Goal: Task Accomplishment & Management: Manage account settings

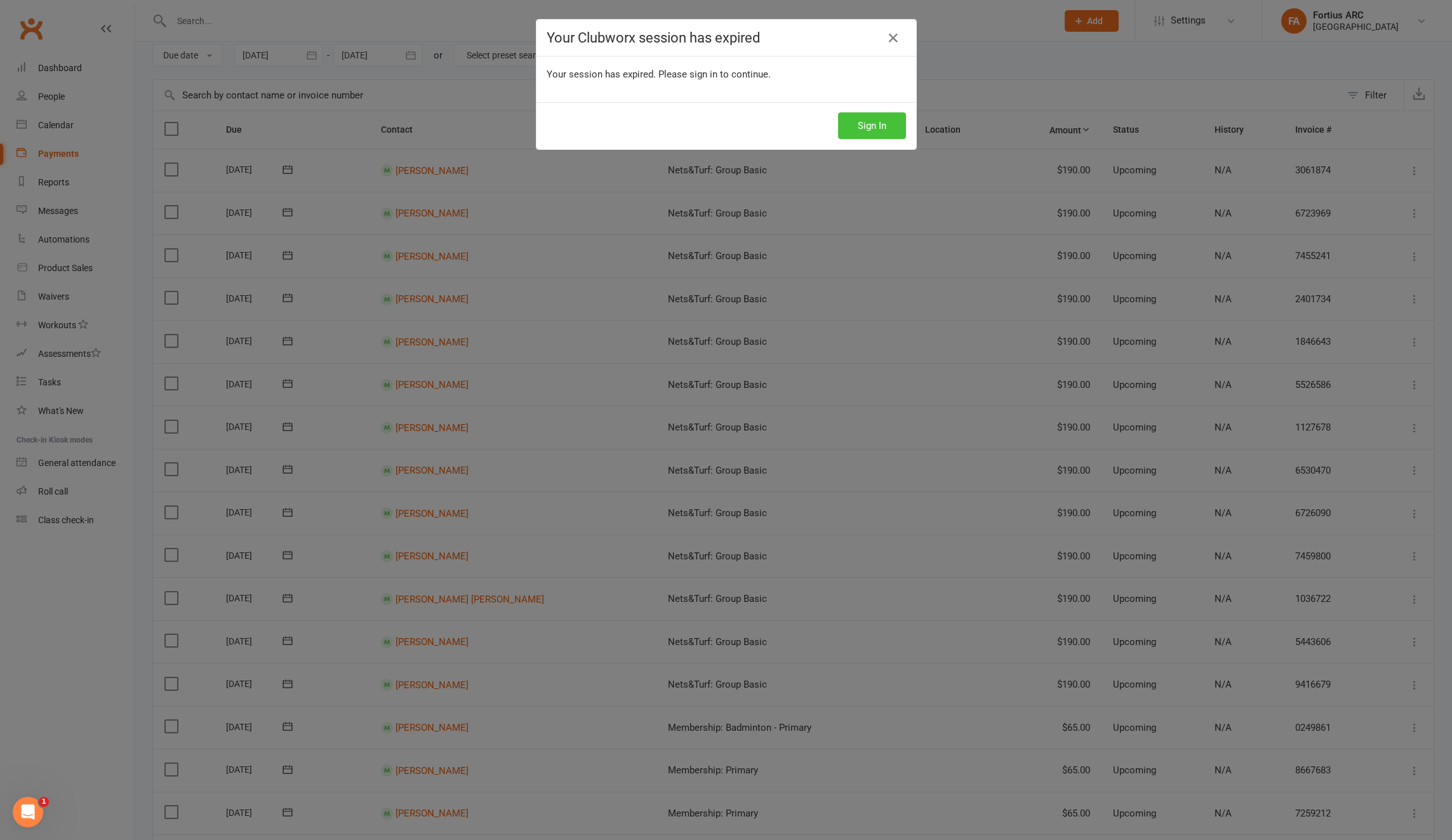
click at [871, 117] on button "Sign In" at bounding box center [871, 126] width 68 height 27
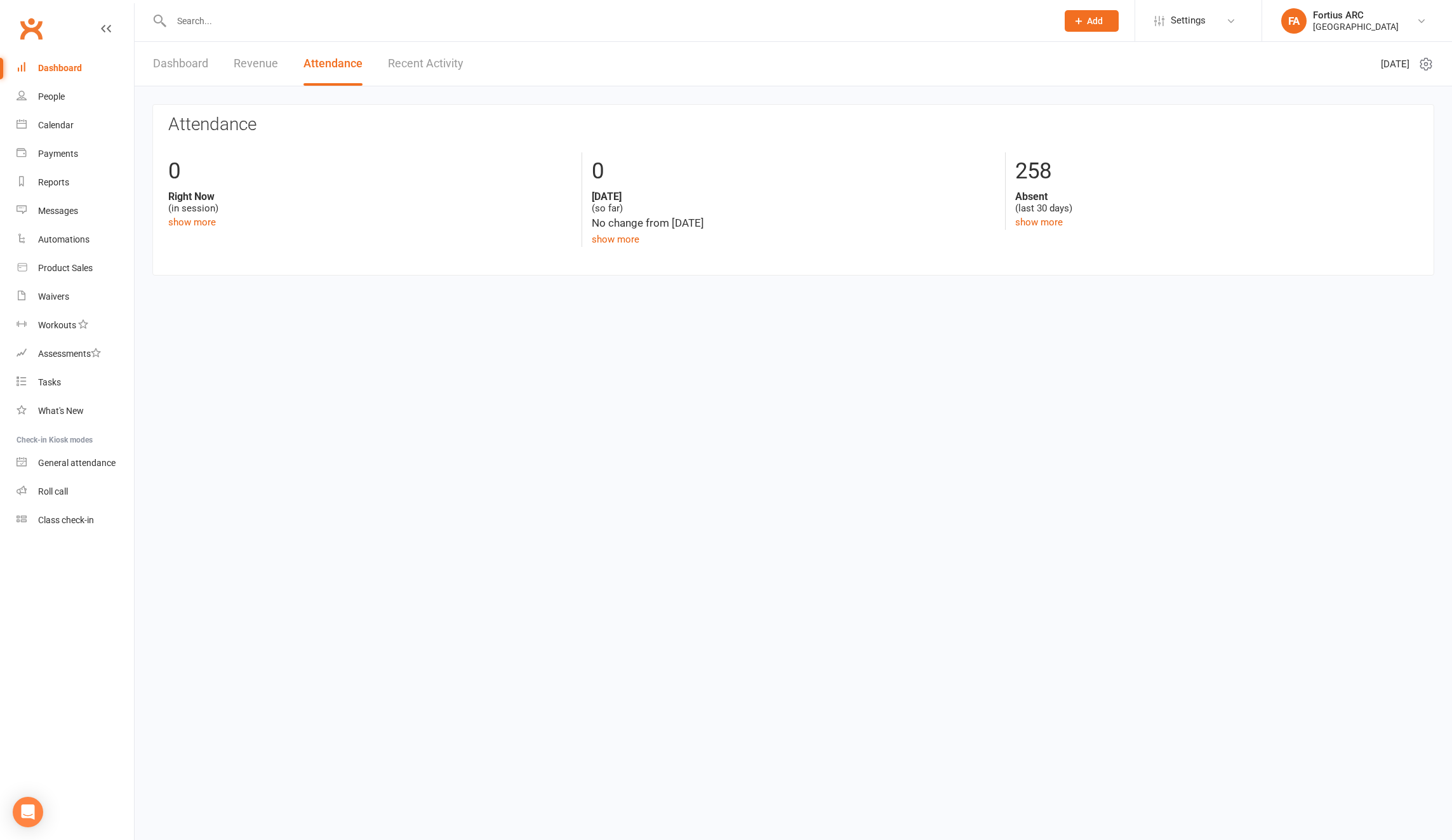
click at [252, 27] on input "text" at bounding box center [608, 20] width 881 height 18
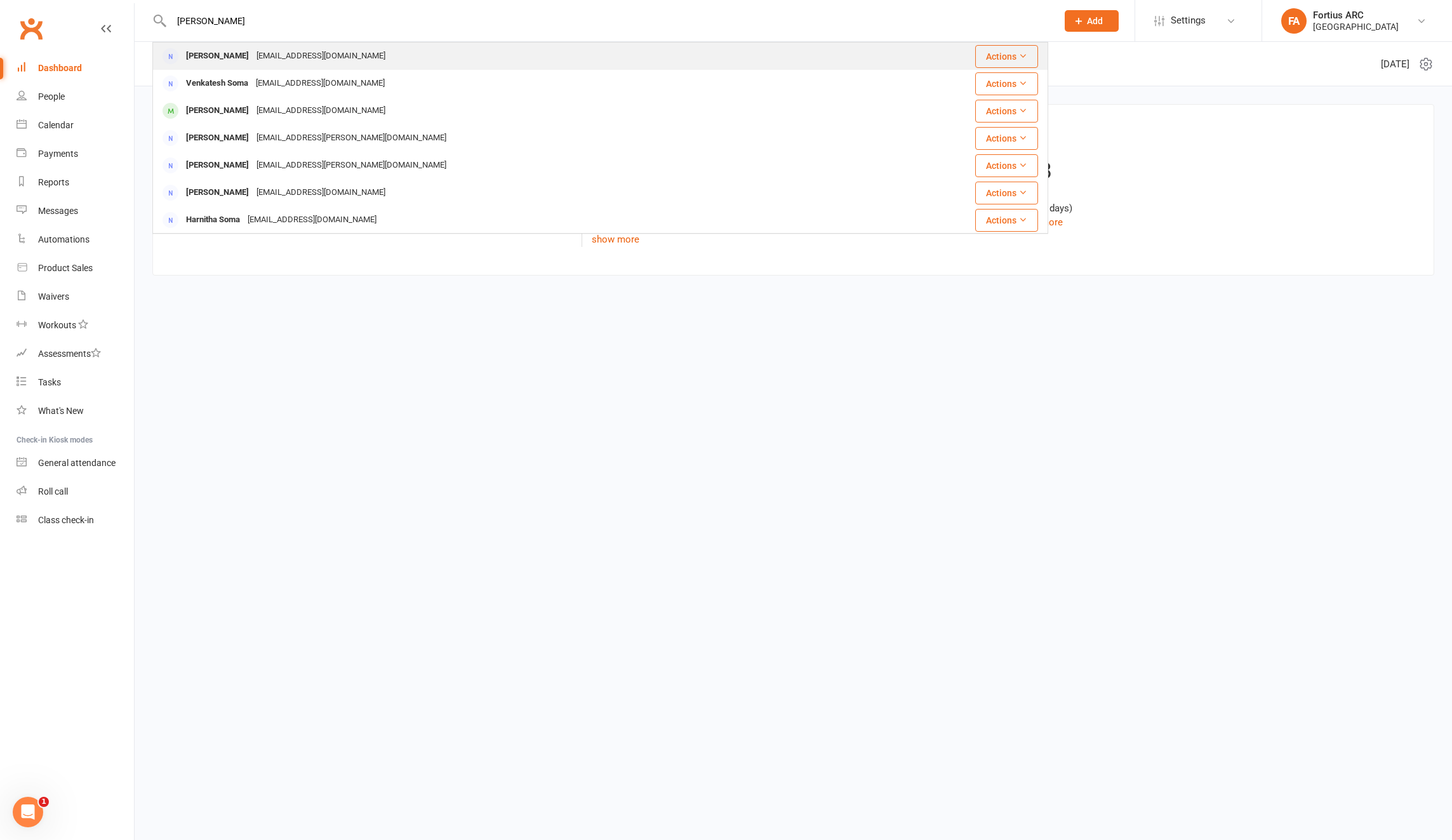
type input "[PERSON_NAME]"
click at [251, 58] on div "[PERSON_NAME]" at bounding box center [217, 56] width 71 height 18
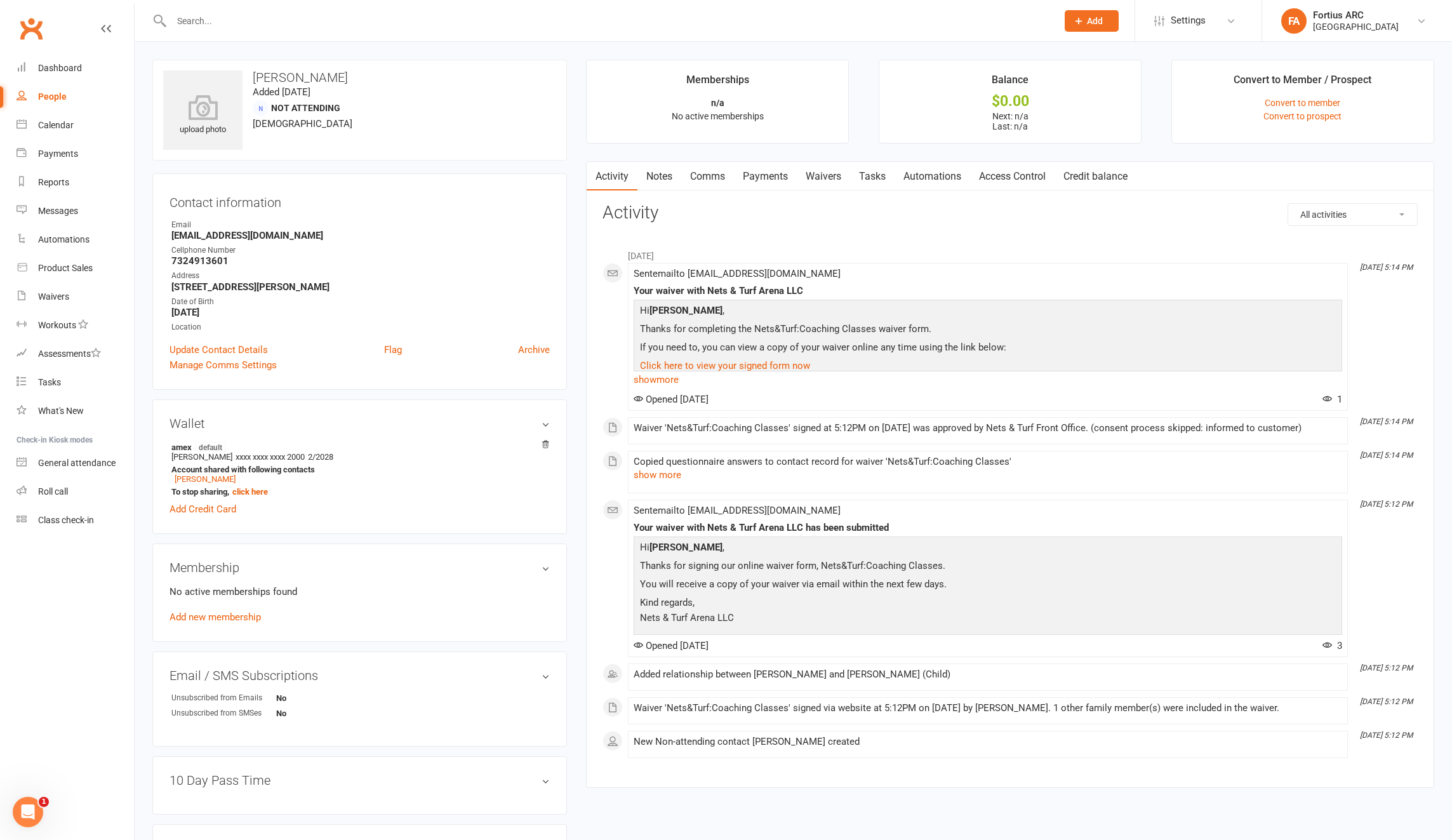
click at [830, 175] on link "Waivers" at bounding box center [823, 177] width 53 height 29
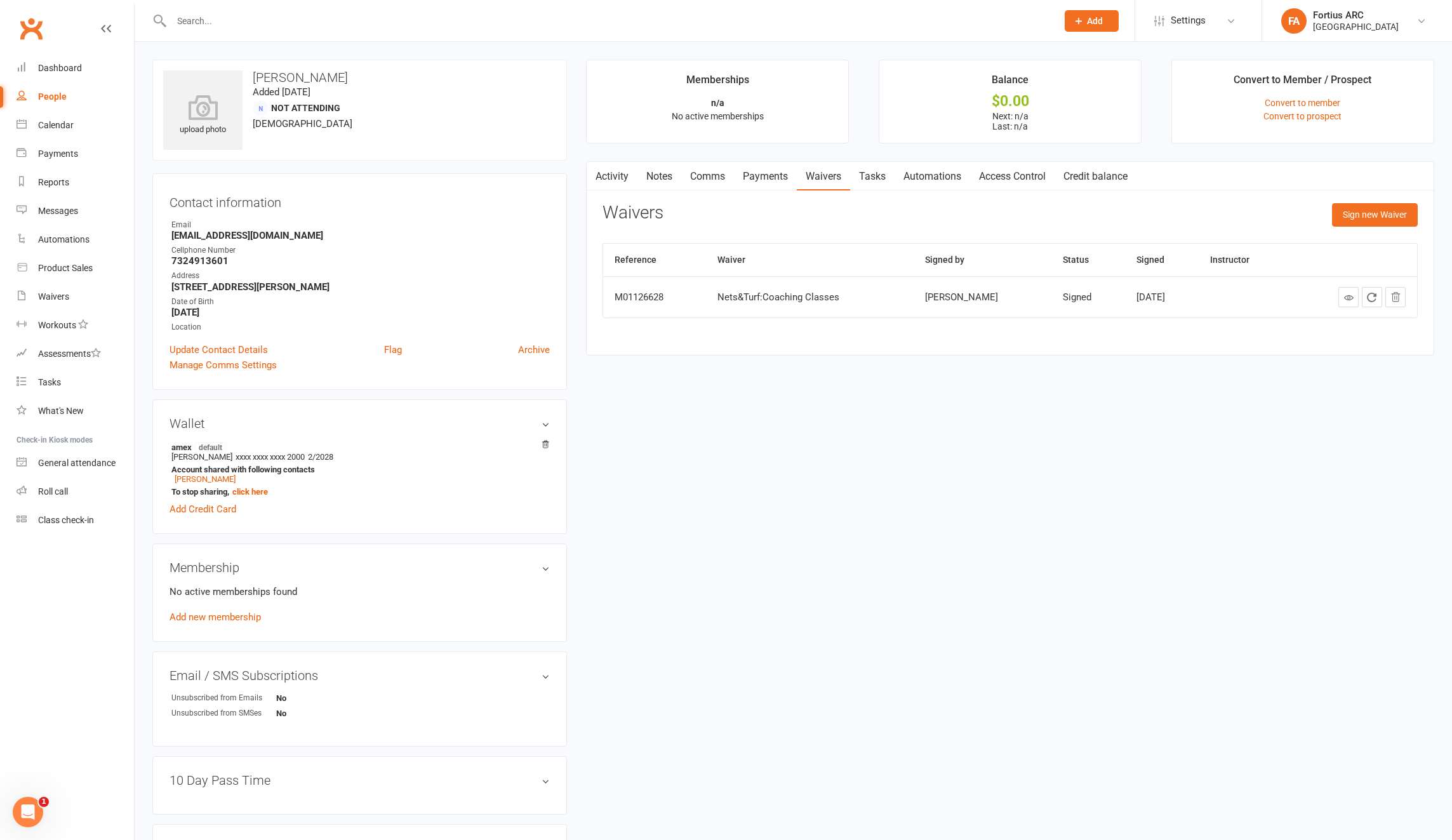
click at [756, 177] on link "Payments" at bounding box center [766, 177] width 63 height 29
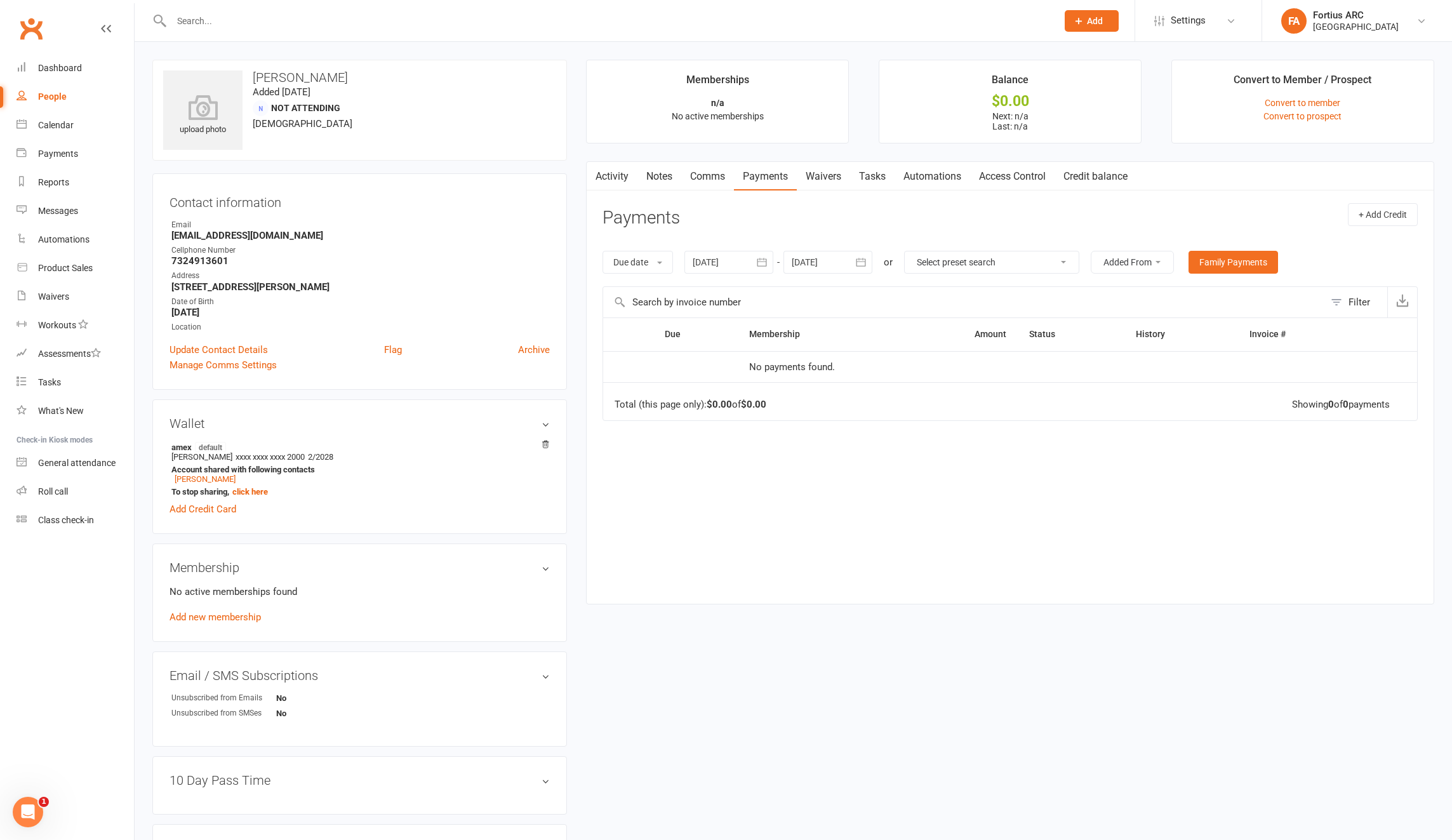
click at [712, 267] on div at bounding box center [728, 262] width 89 height 23
click at [800, 576] on div "Due Contact Membership Amount Status History Invoice # No payments found. Total…" at bounding box center [1010, 451] width 815 height 266
click at [286, 22] on input "text" at bounding box center [608, 20] width 881 height 18
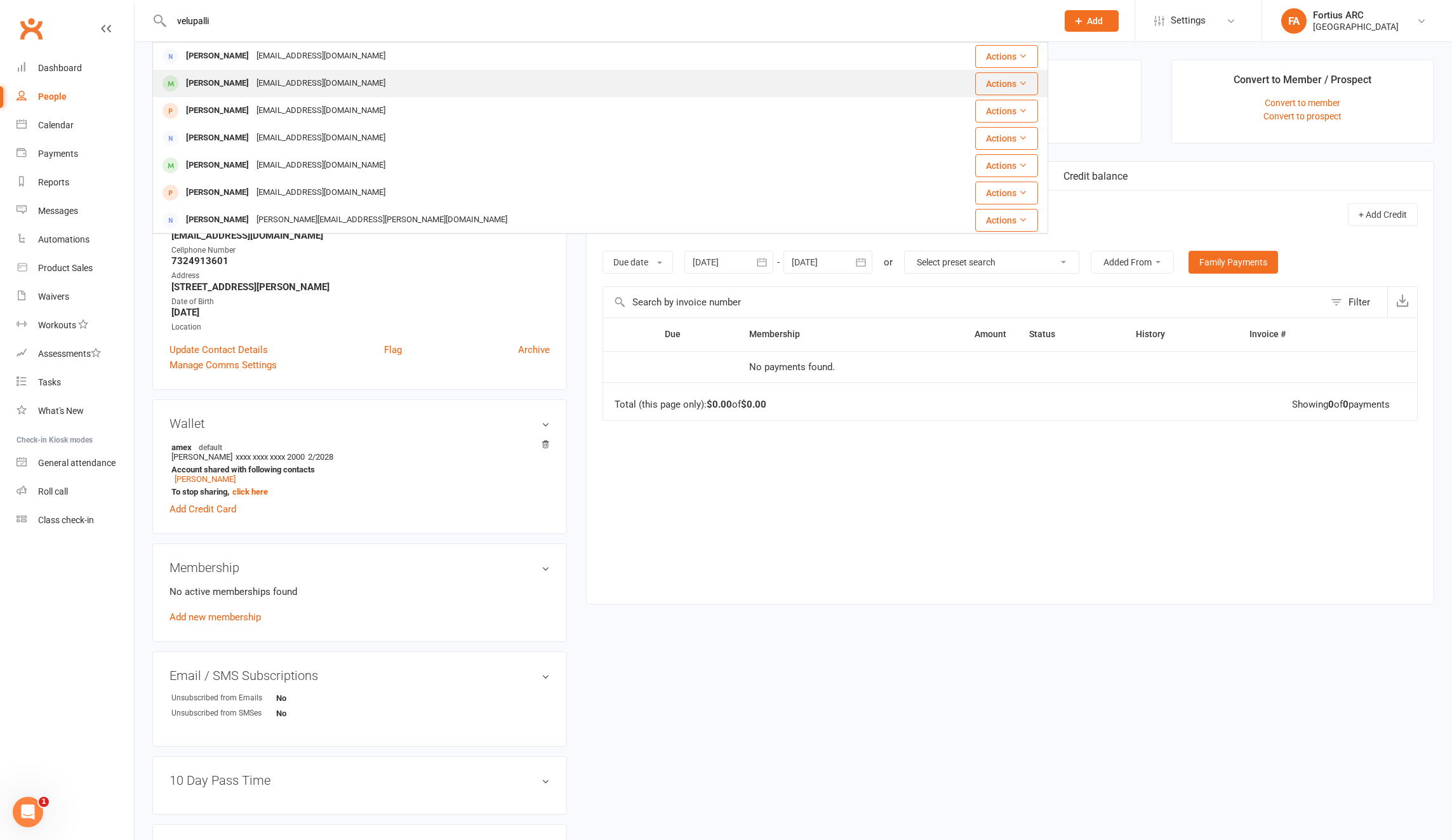
type input "velupalli"
click at [245, 86] on div "[PERSON_NAME]" at bounding box center [217, 83] width 71 height 18
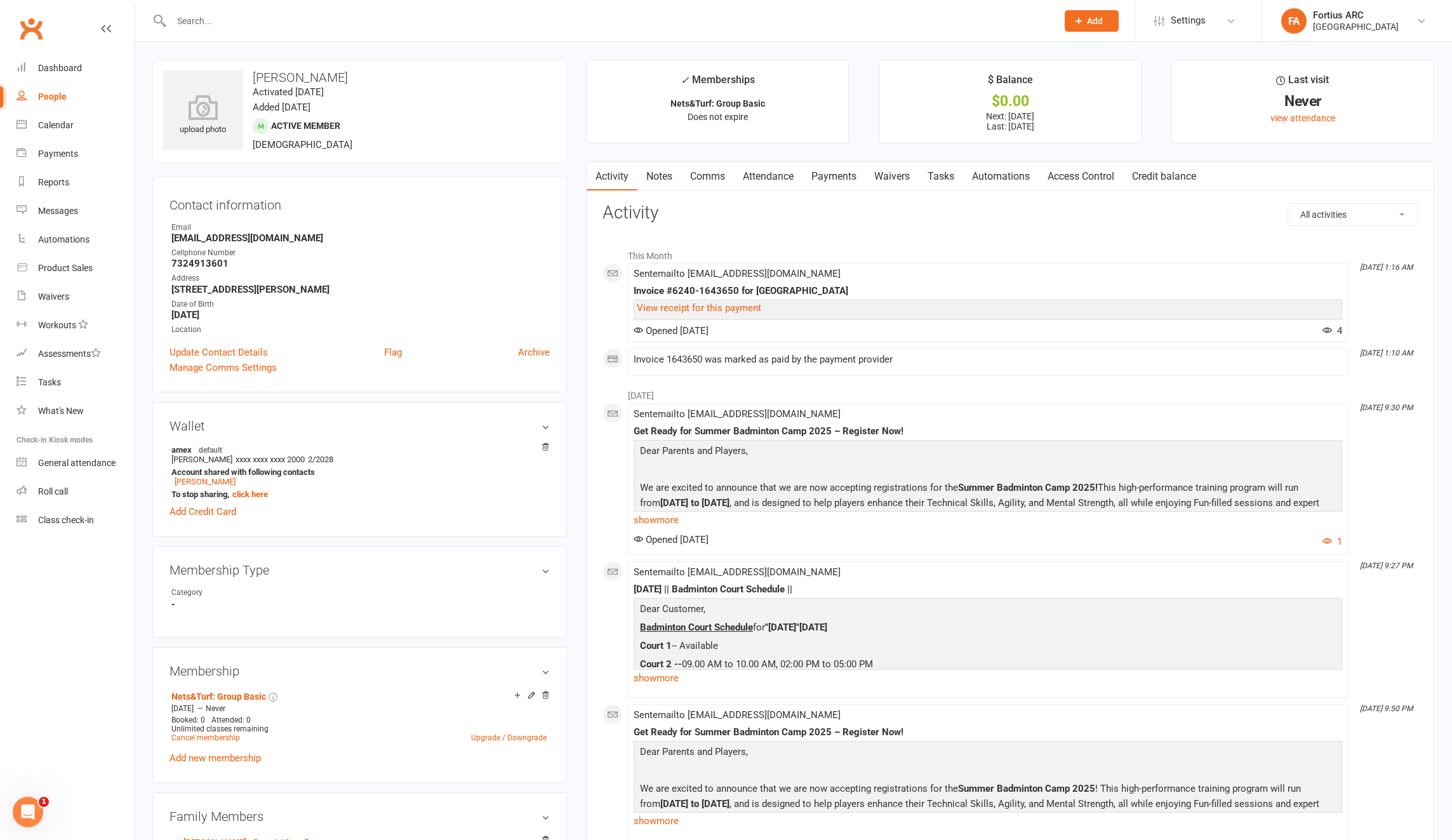
click at [834, 173] on link "Payments" at bounding box center [834, 177] width 63 height 29
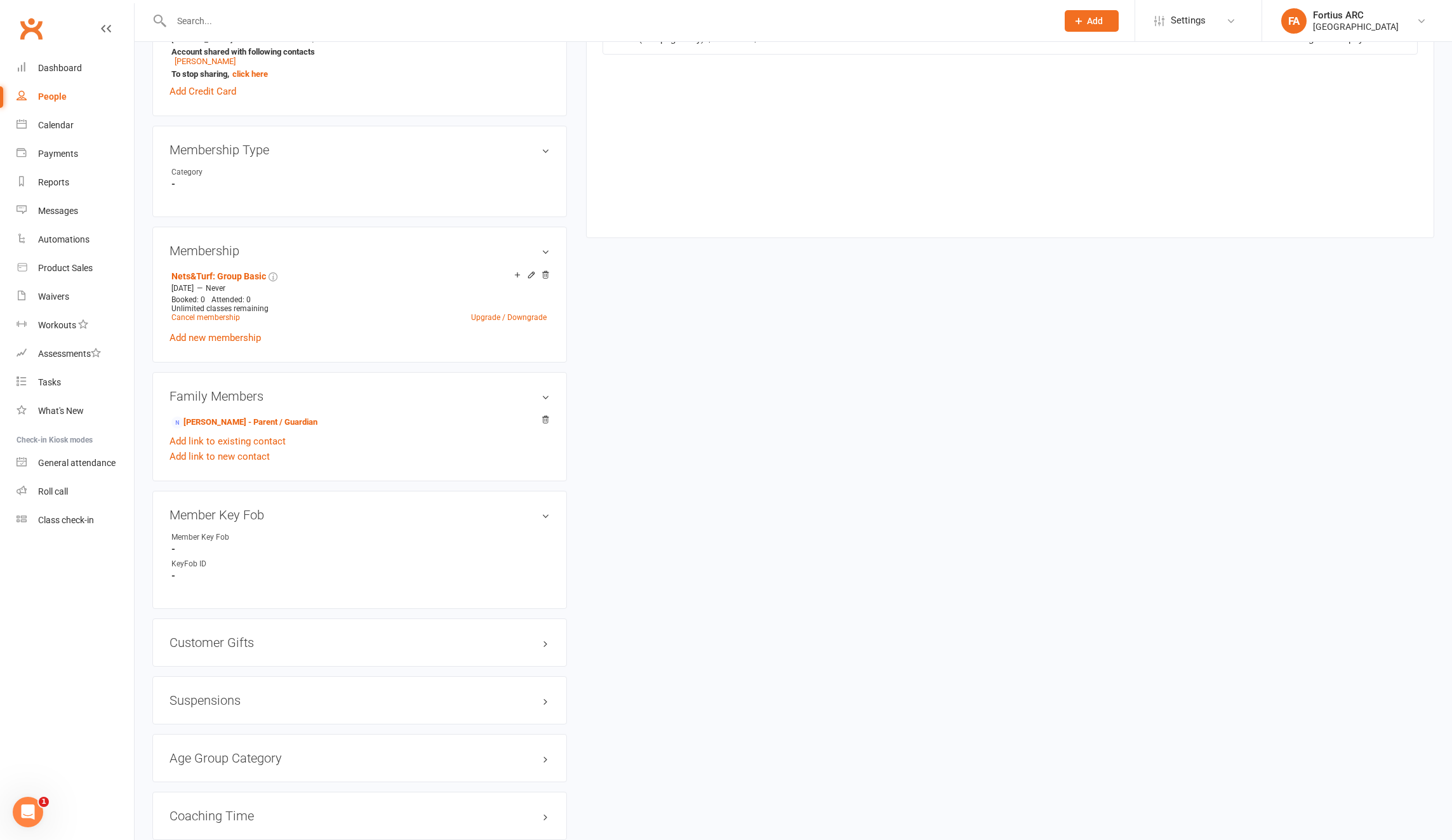
scroll to position [510, 0]
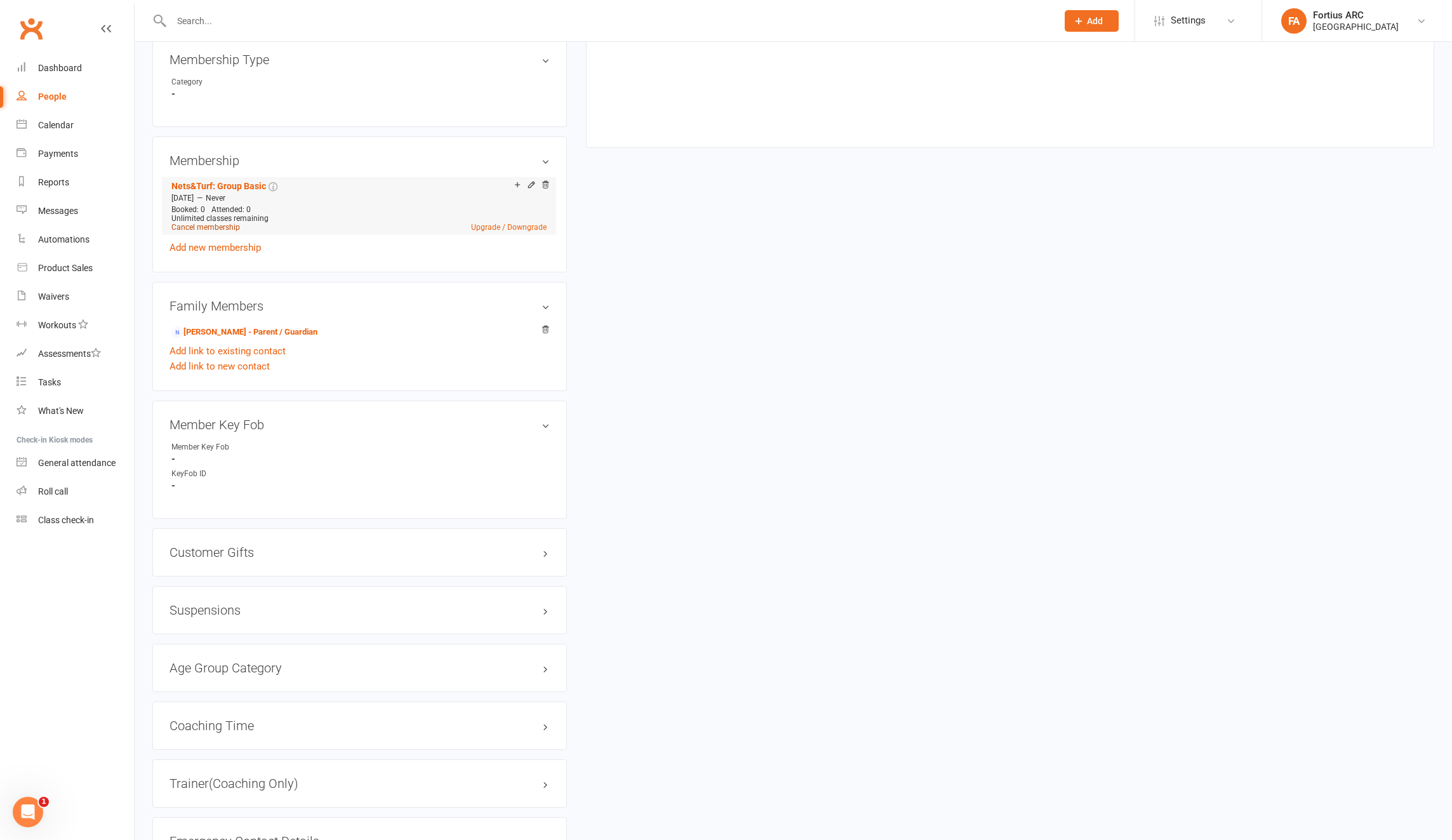
click at [210, 229] on link "Cancel membership" at bounding box center [206, 227] width 69 height 9
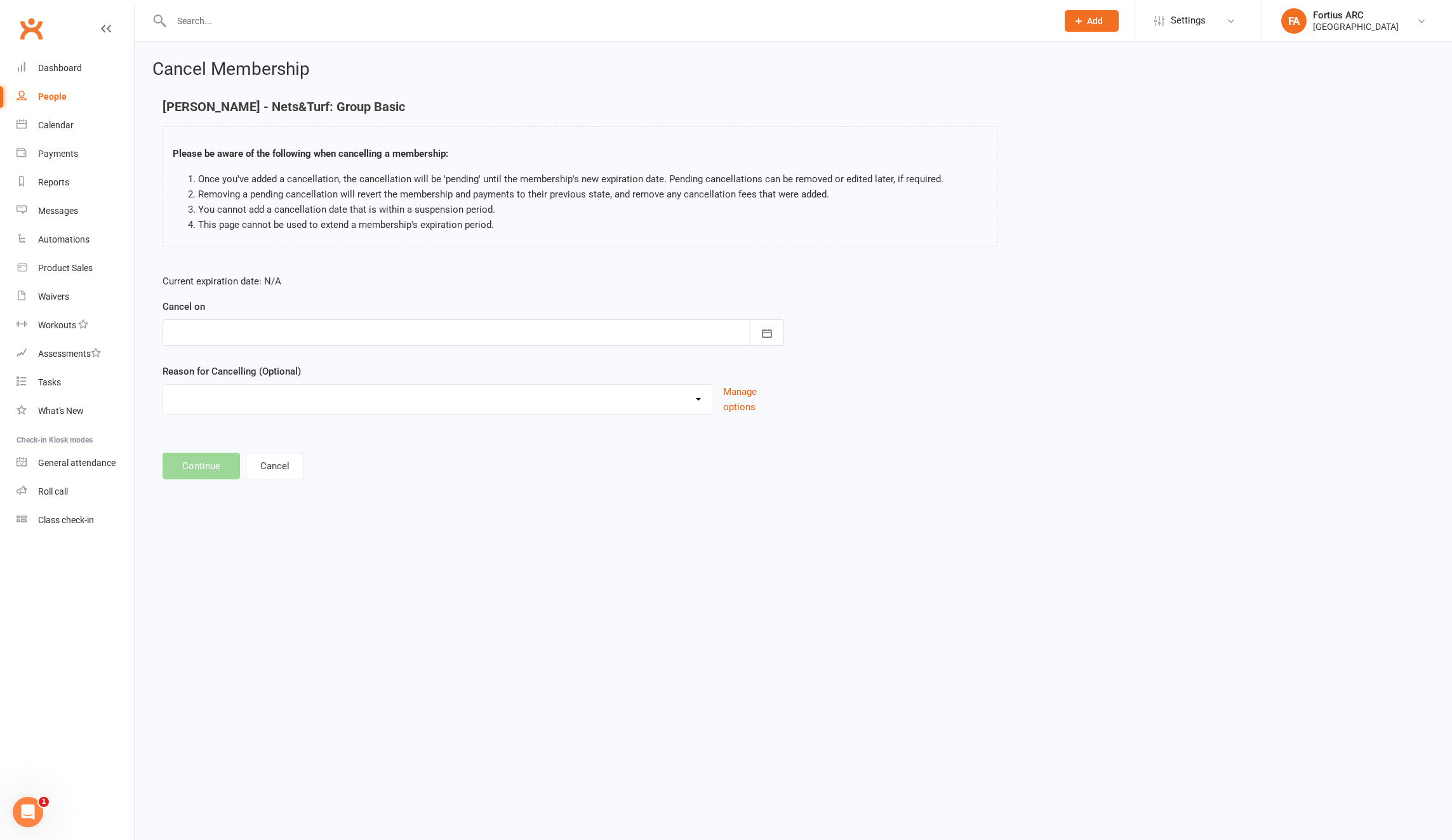
click at [250, 333] on div at bounding box center [473, 332] width 622 height 27
click at [247, 463] on button "11" at bounding box center [242, 461] width 27 height 23
type input "[DATE]"
click at [237, 406] on select "Annual Membership - No longer available after [DATE] Coach Requested to cancel …" at bounding box center [438, 398] width 550 height 25
select select "6"
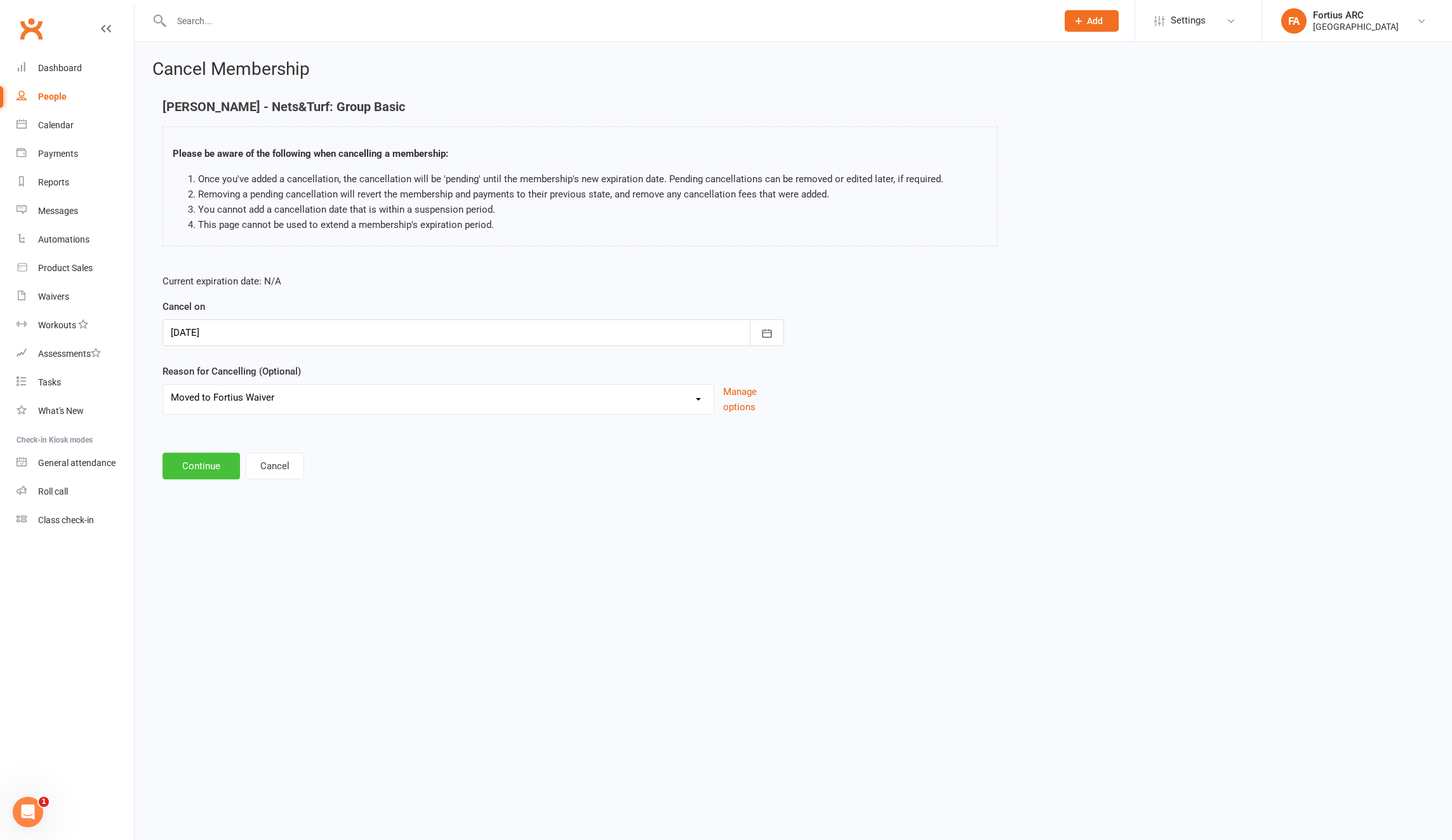
click at [211, 471] on button "Continue" at bounding box center [201, 466] width 77 height 27
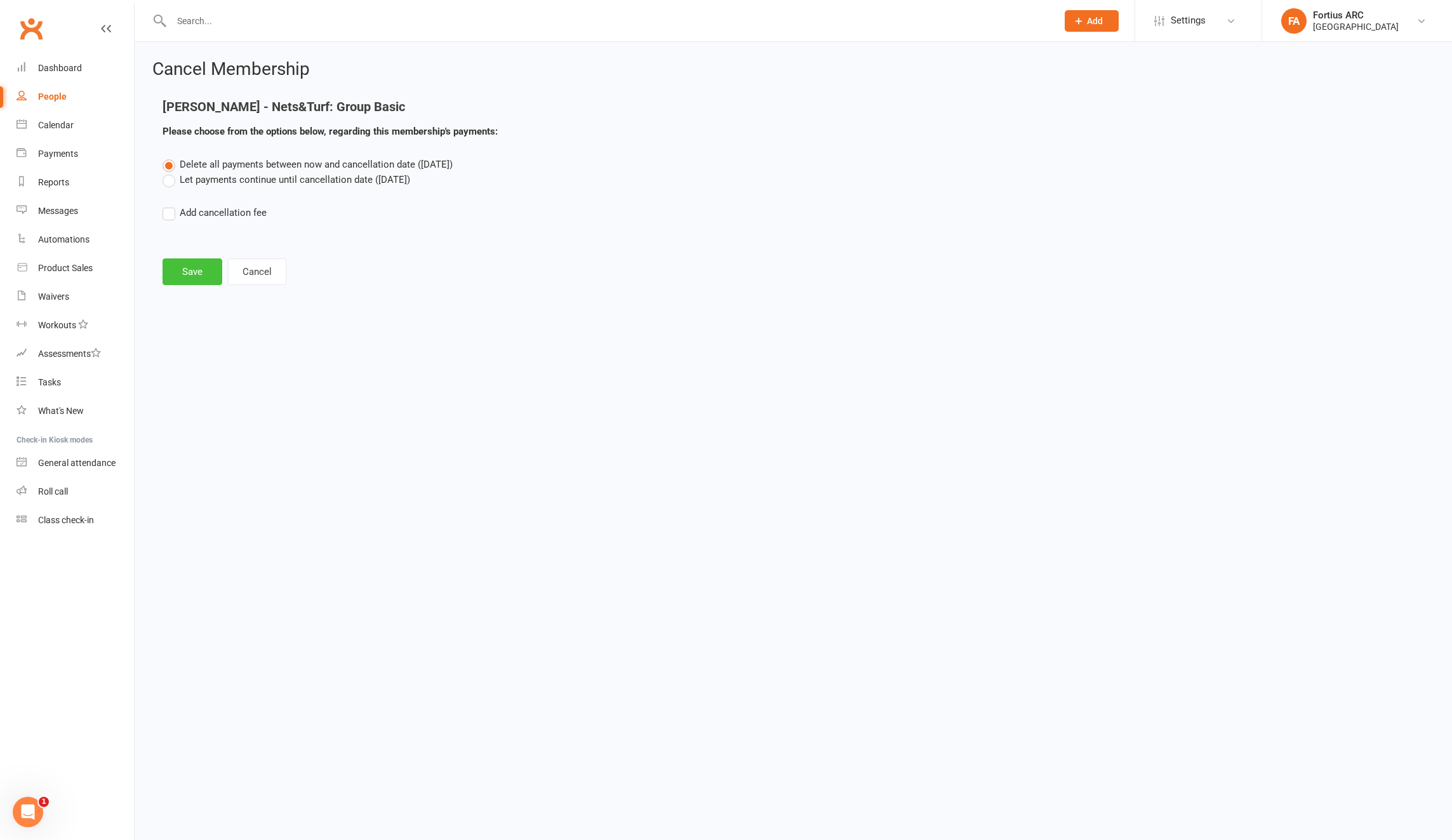
click at [189, 276] on button "Save" at bounding box center [192, 272] width 60 height 27
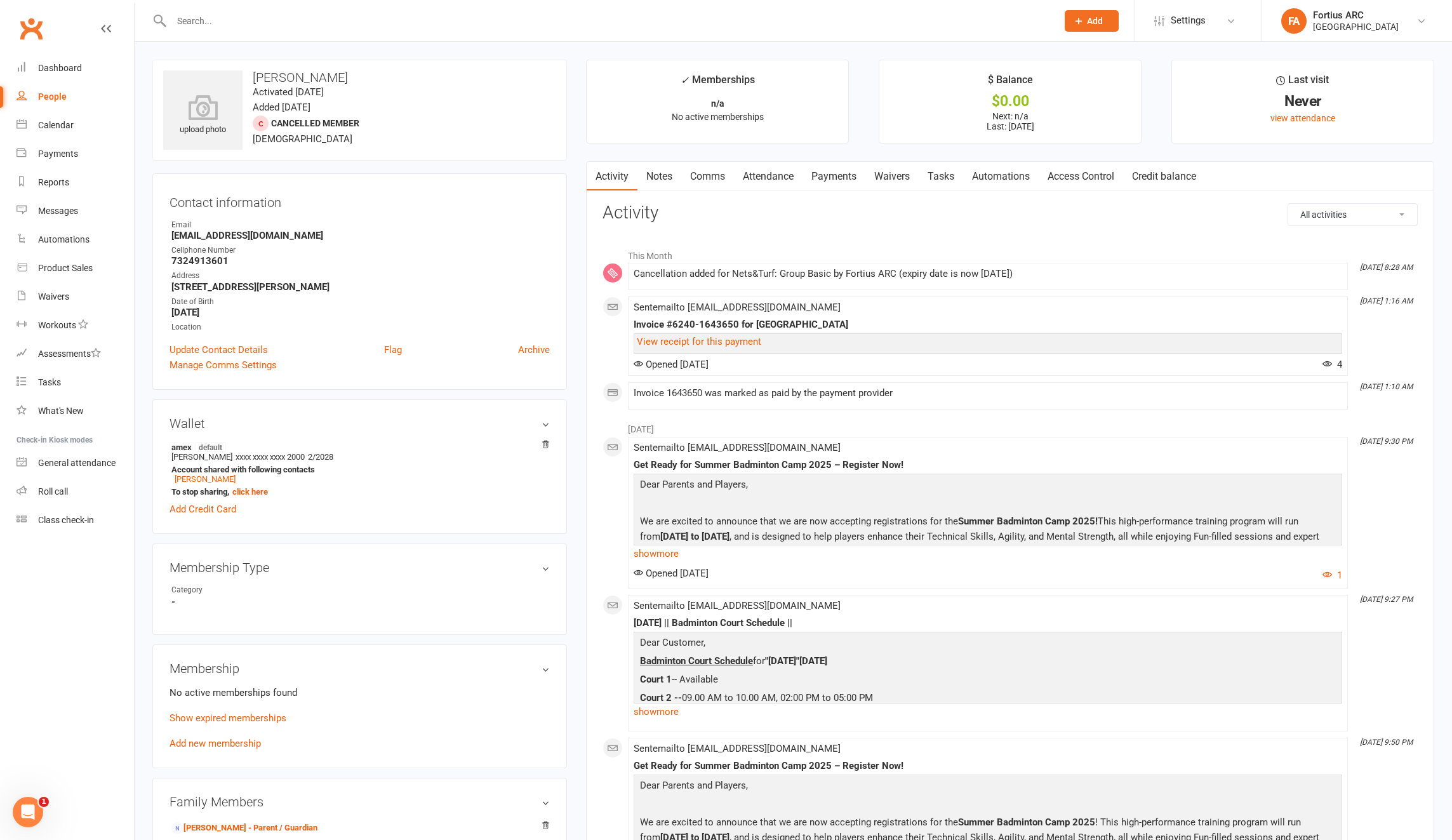
click at [206, 23] on input "text" at bounding box center [608, 20] width 881 height 18
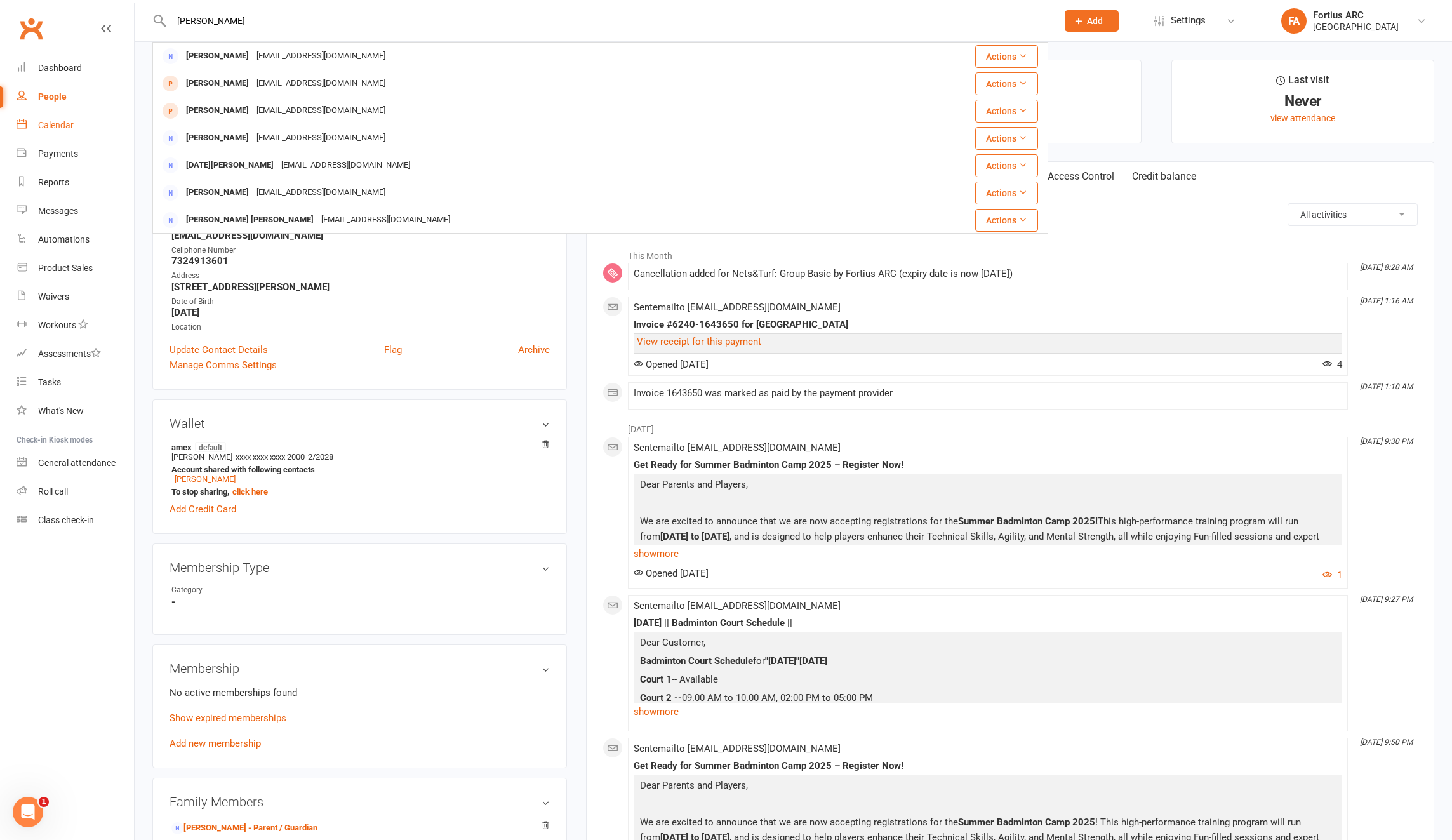
type input "[PERSON_NAME]"
click at [58, 157] on div "Payments" at bounding box center [57, 154] width 40 height 10
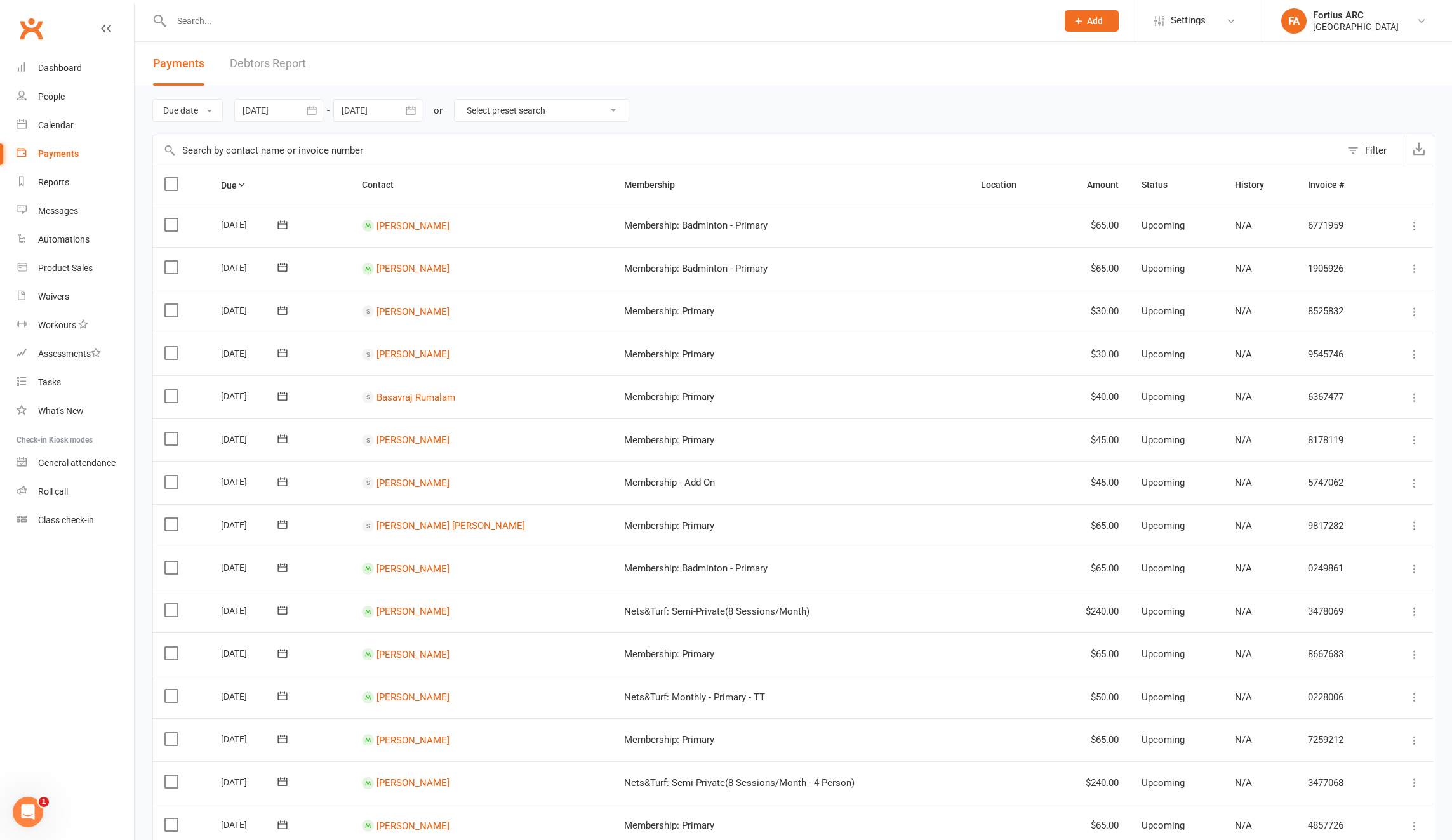
click at [277, 111] on div at bounding box center [278, 110] width 89 height 23
click at [454, 142] on icon "button" at bounding box center [455, 141] width 9 height 10
click at [460, 144] on icon "button" at bounding box center [455, 141] width 9 height 10
click at [313, 191] on span "01" at bounding box center [313, 189] width 10 height 10
type input "[DATE]"
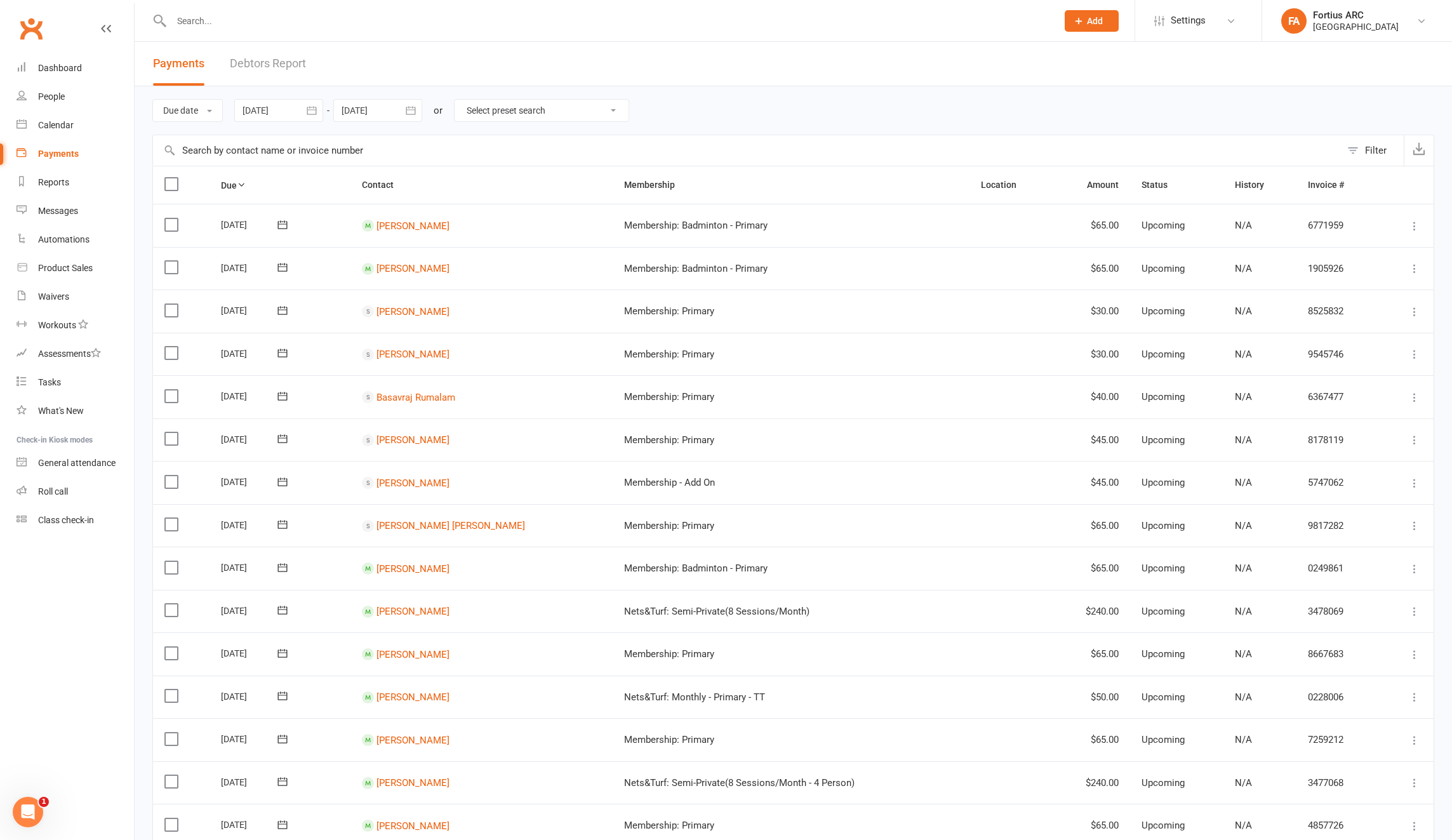
click at [408, 114] on icon "button" at bounding box center [411, 111] width 13 height 13
click at [442, 286] on span "30" at bounding box center [440, 285] width 10 height 10
type input "[DATE]"
click at [1102, 185] on th "Amount" at bounding box center [1092, 184] width 79 height 37
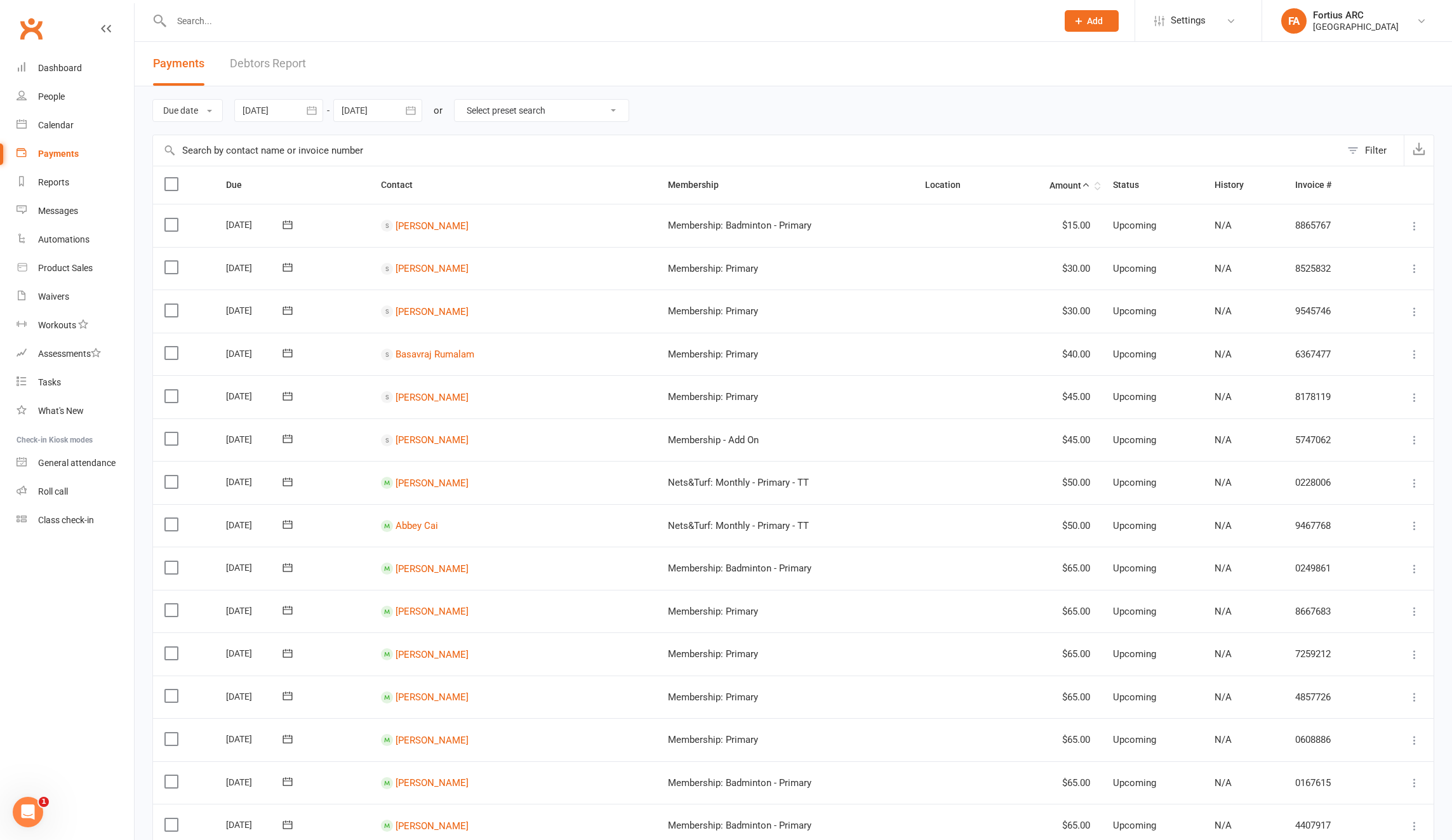
click at [1065, 188] on th "Amount" at bounding box center [1052, 184] width 97 height 37
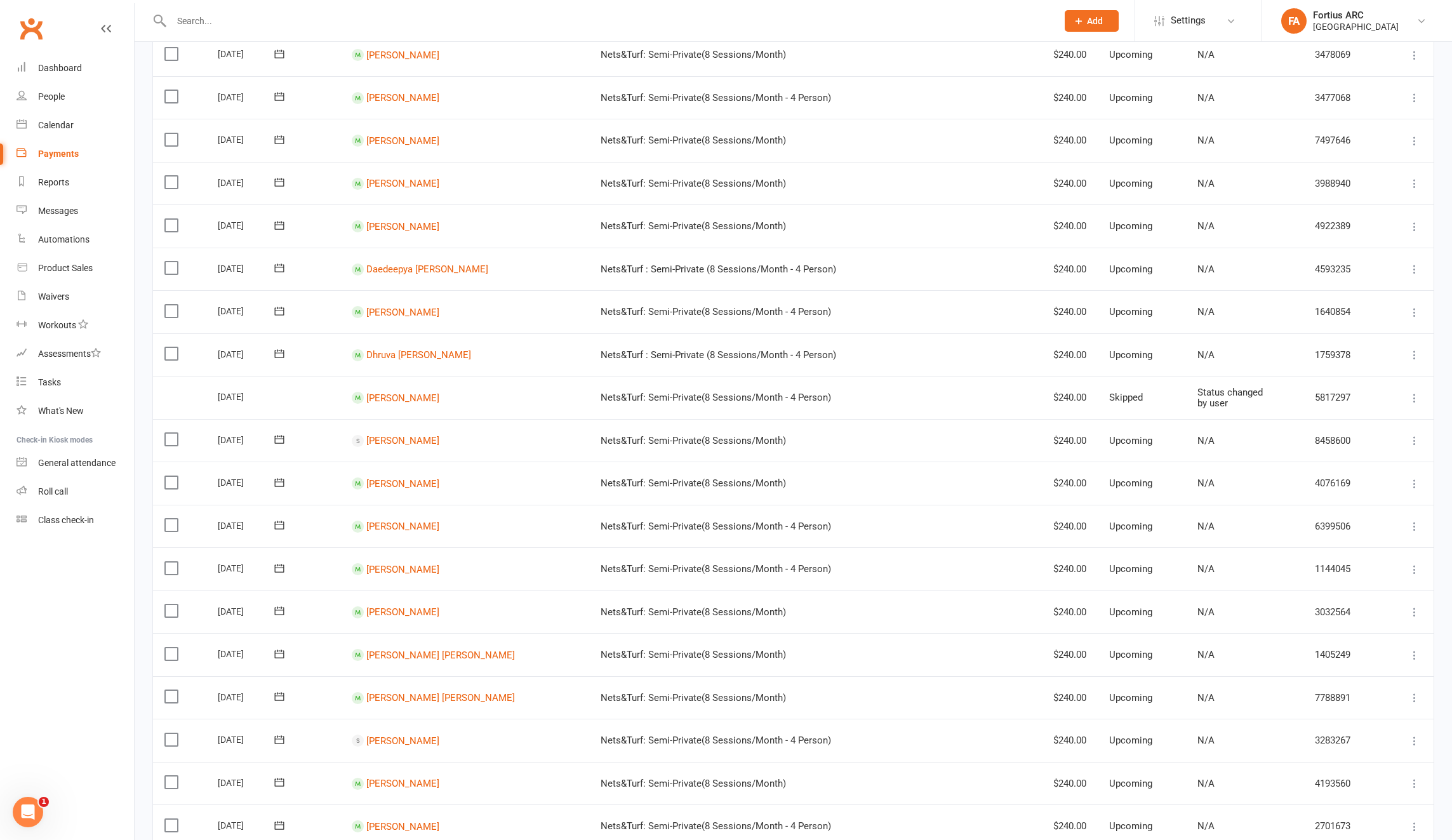
scroll to position [658, 0]
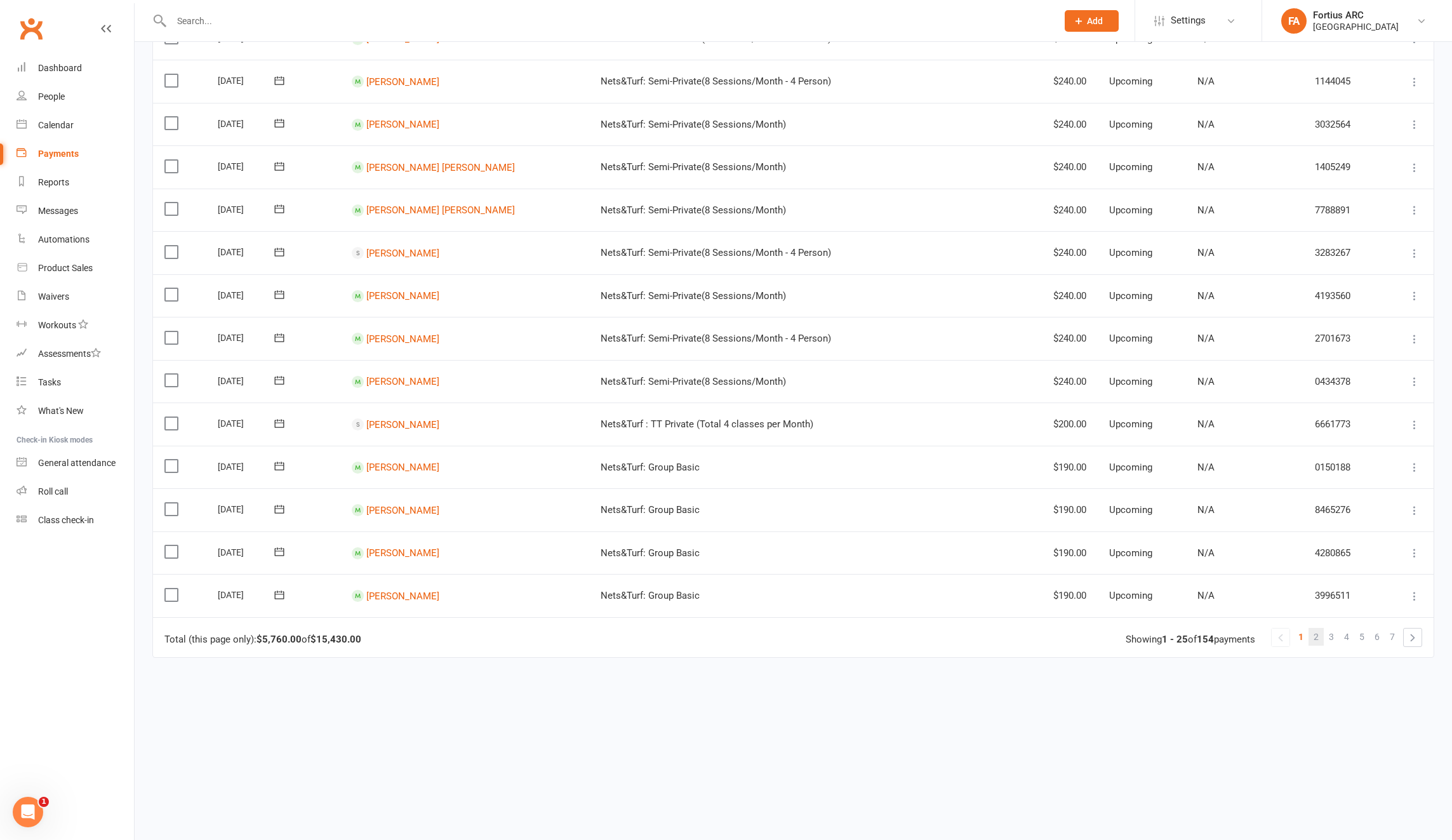
click at [1321, 639] on link "2" at bounding box center [1316, 637] width 15 height 18
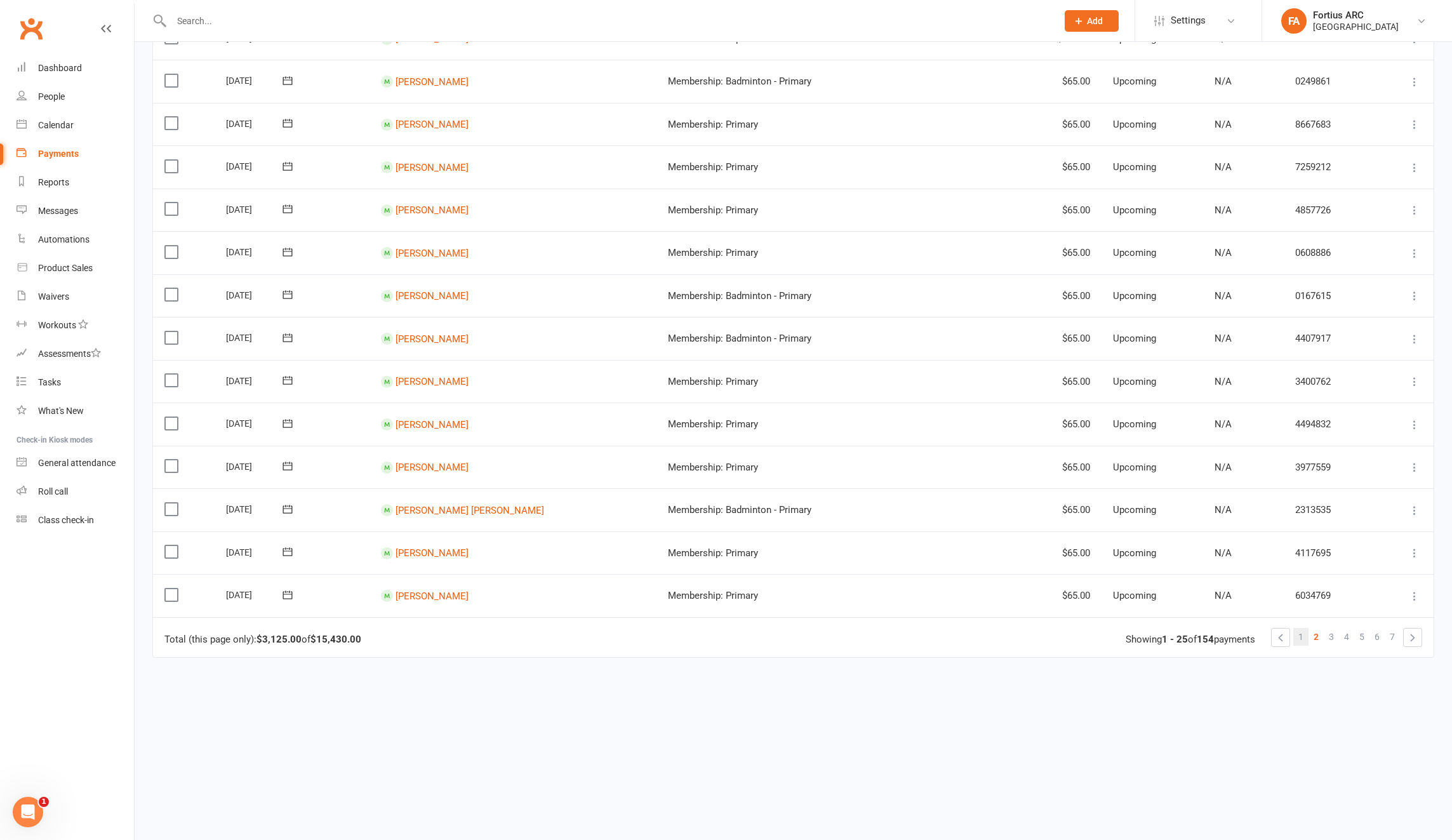
click at [1306, 637] on link "1" at bounding box center [1301, 637] width 15 height 18
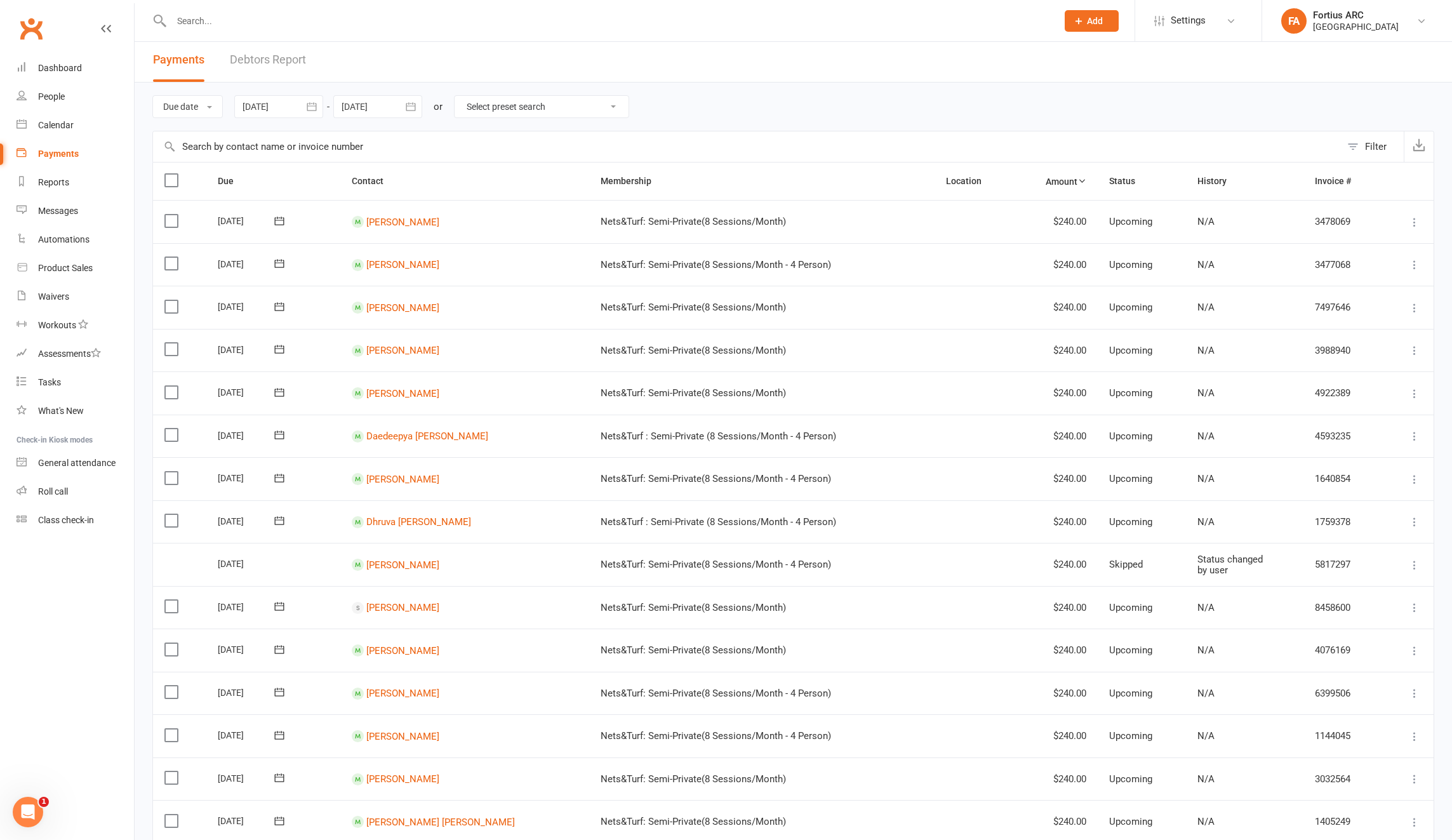
scroll to position [0, 0]
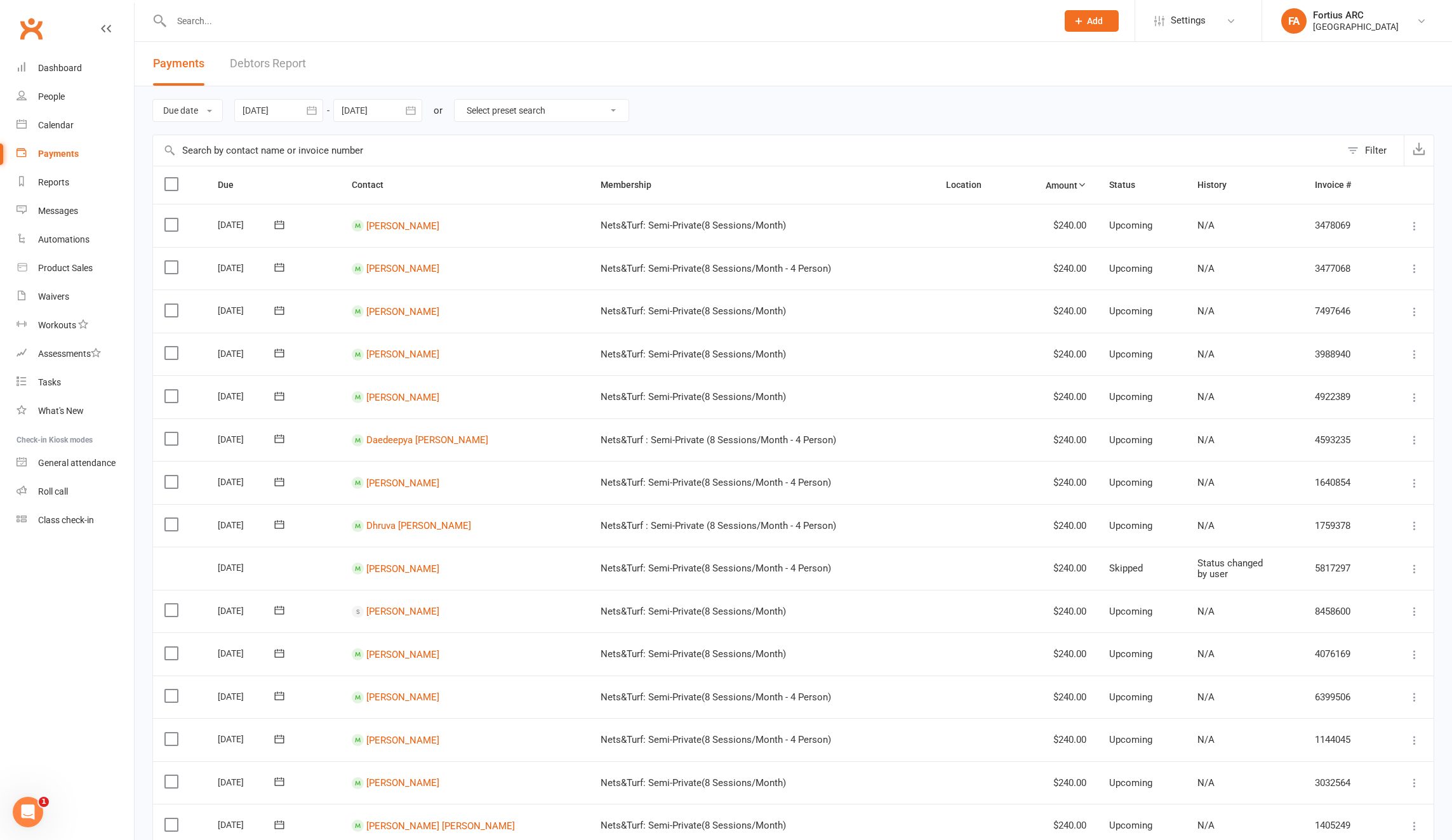
click at [266, 29] on input "text" at bounding box center [608, 20] width 881 height 18
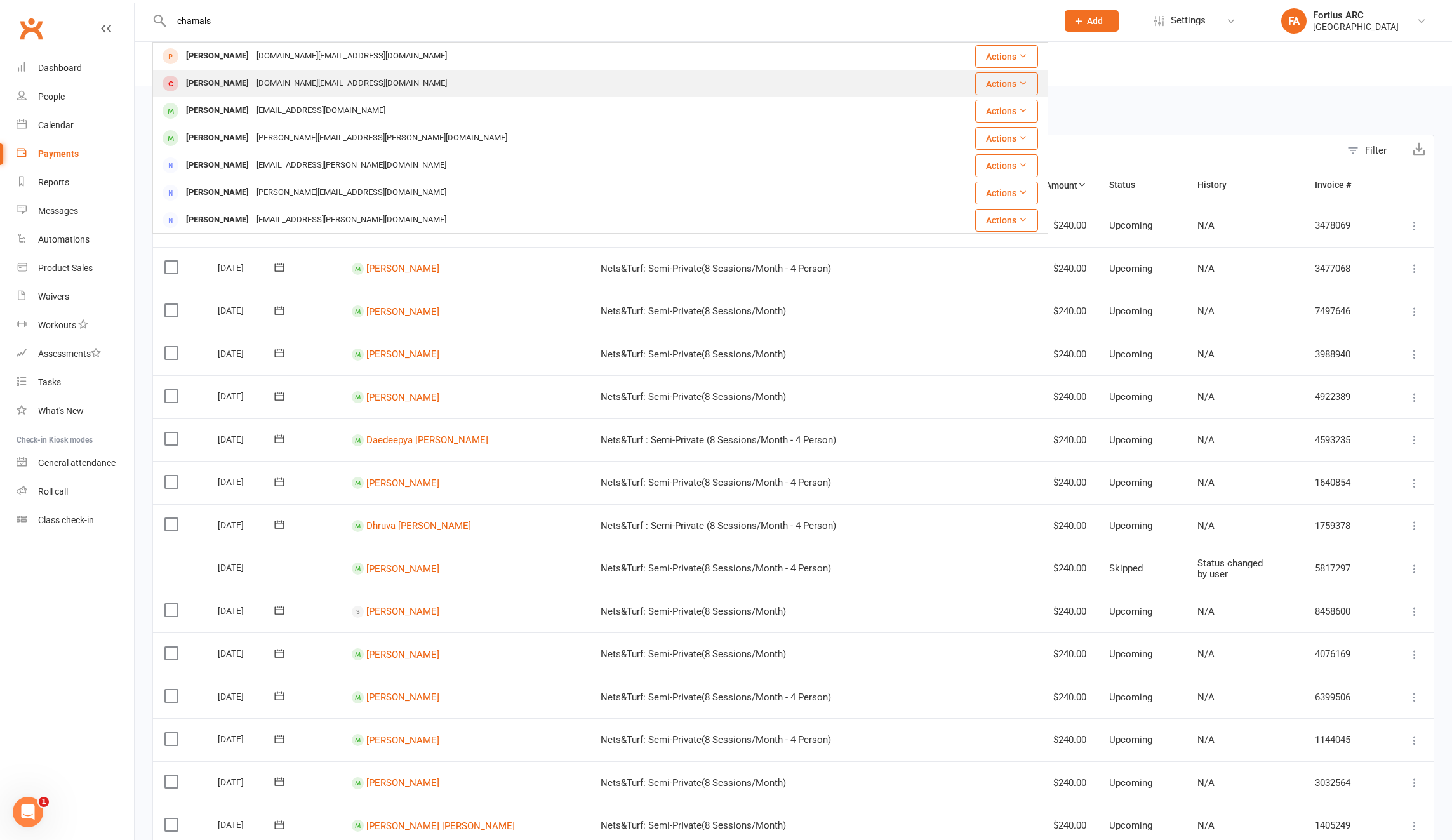
type input "chamals"
click at [262, 86] on div "[DOMAIN_NAME][EMAIL_ADDRESS][DOMAIN_NAME]" at bounding box center [351, 83] width 198 height 18
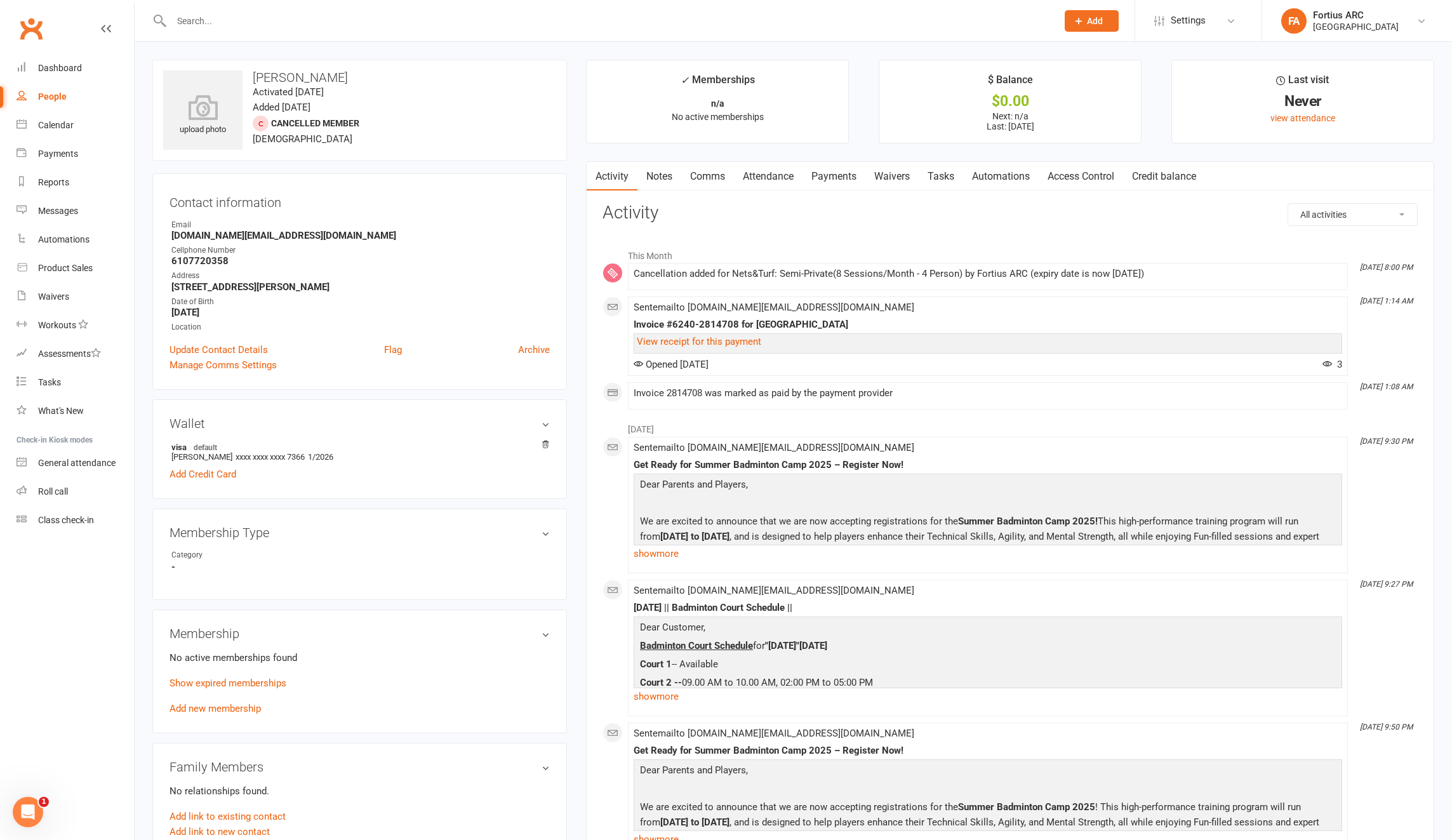
click at [836, 179] on link "Payments" at bounding box center [834, 177] width 63 height 29
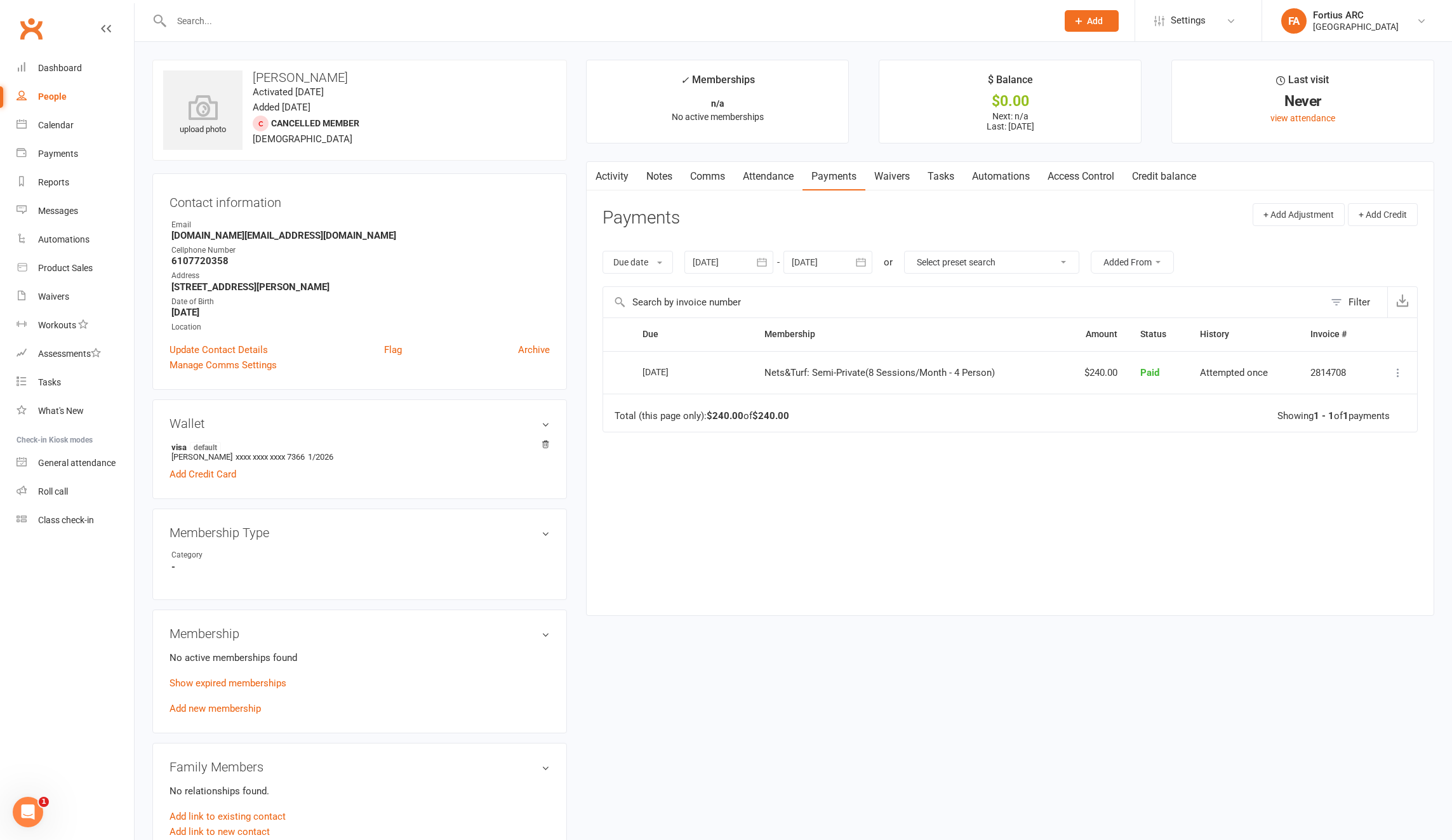
click at [606, 178] on link "Activity" at bounding box center [612, 177] width 50 height 29
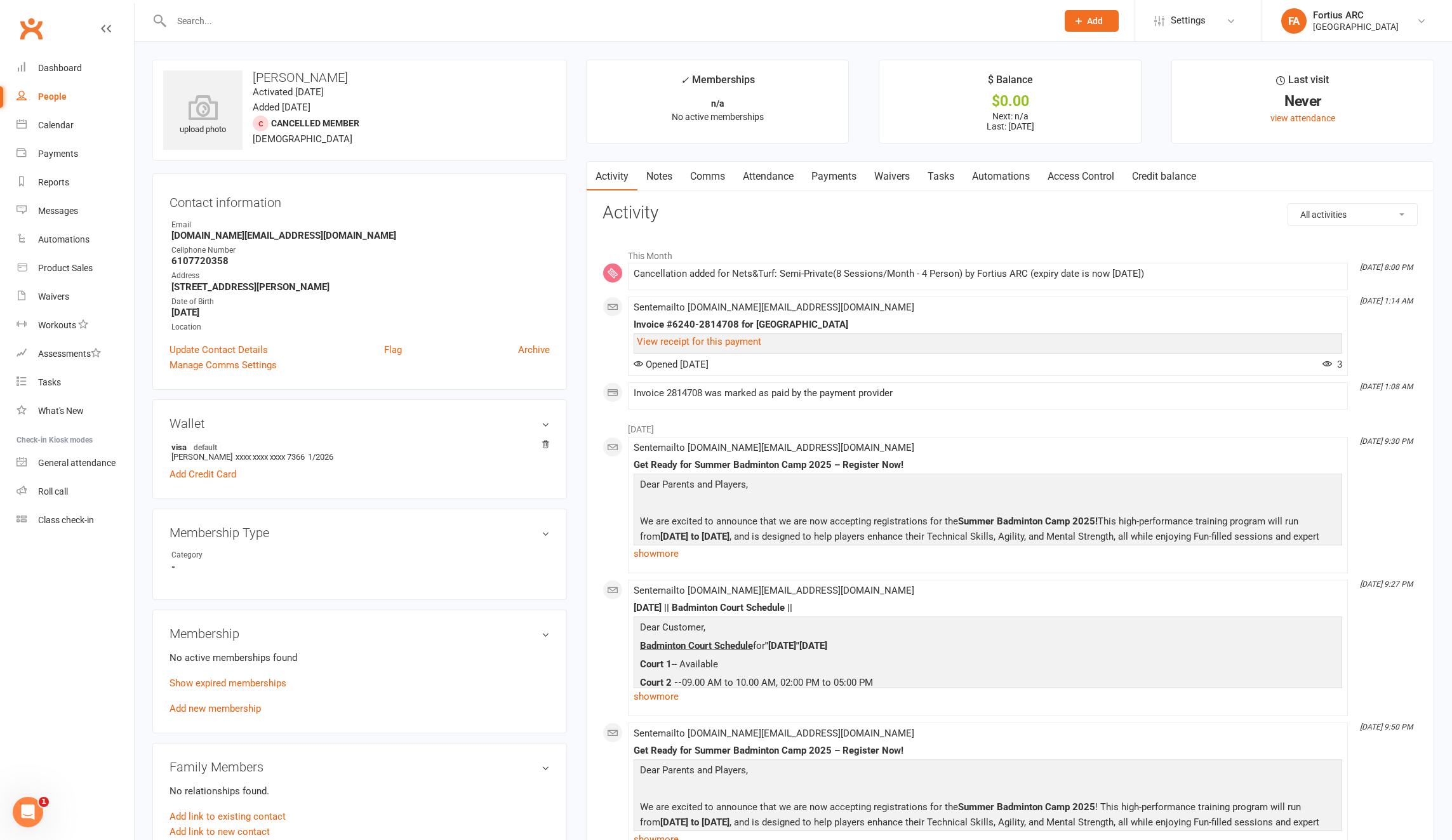
click at [236, 17] on input "text" at bounding box center [608, 20] width 881 height 18
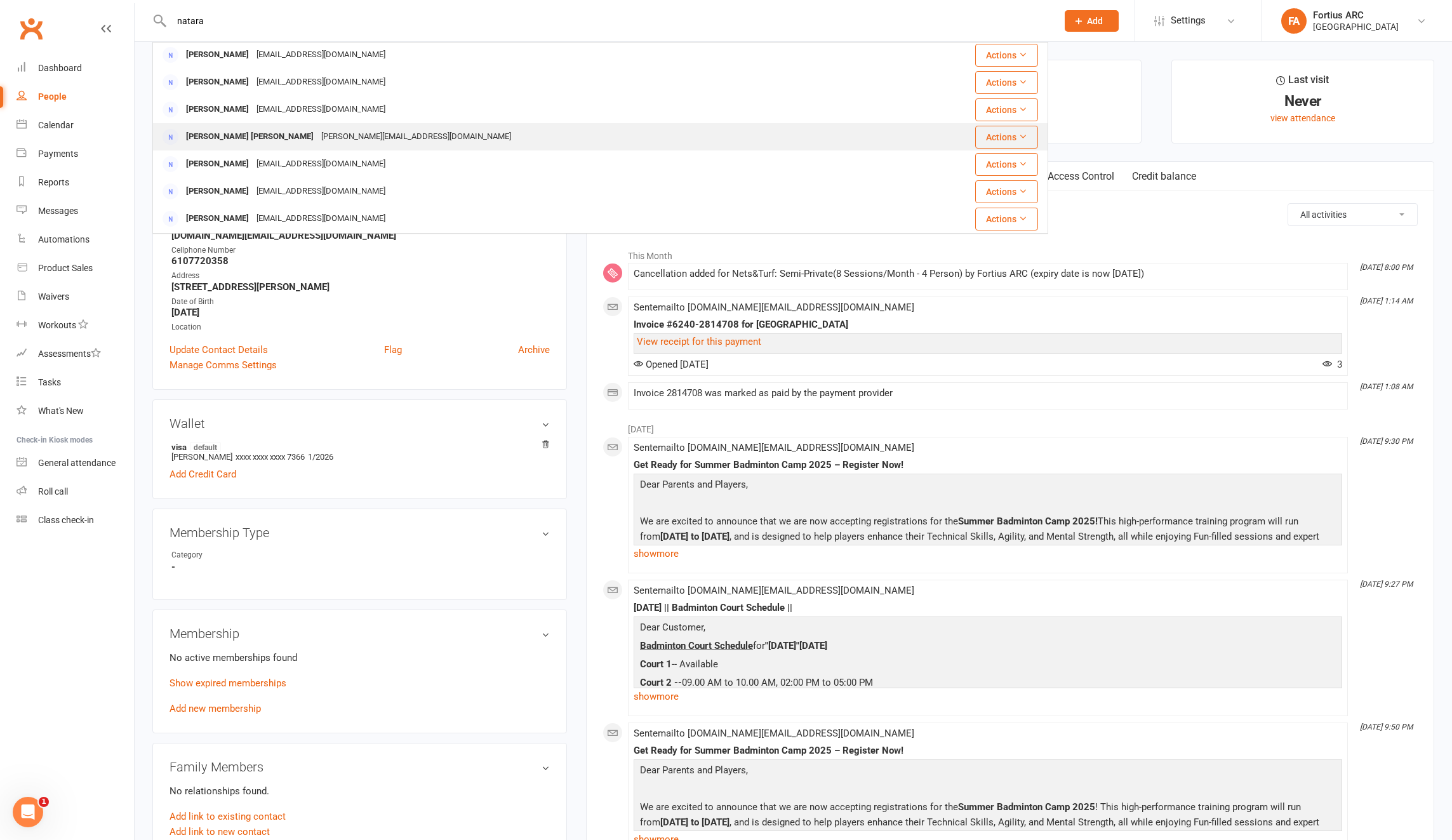
scroll to position [86, 0]
type input "natara"
click at [346, 132] on div "[EMAIL_ADDRESS][DOMAIN_NAME]" at bounding box center [320, 133] width 137 height 18
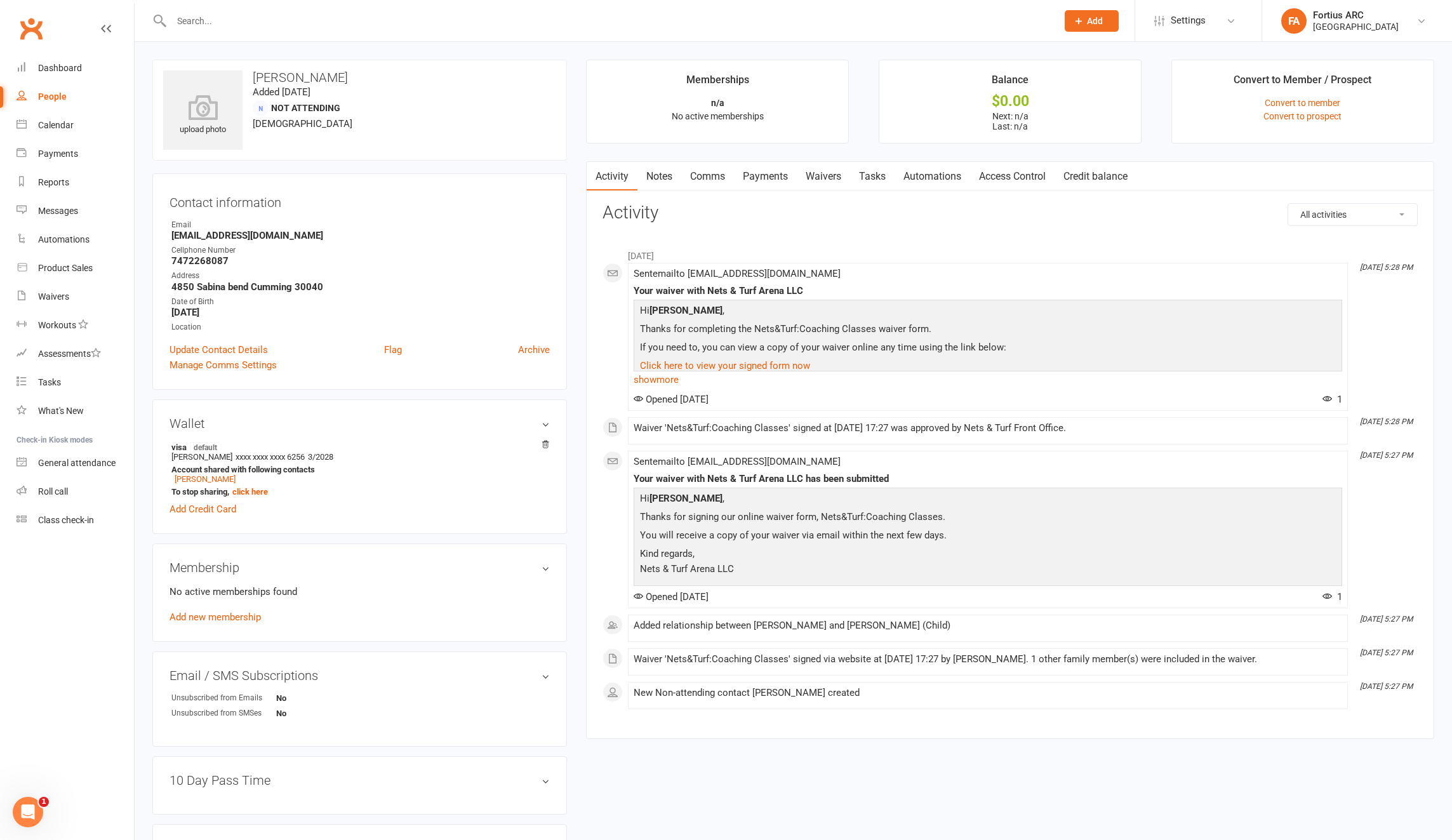
click at [768, 179] on link "Payments" at bounding box center [766, 177] width 63 height 29
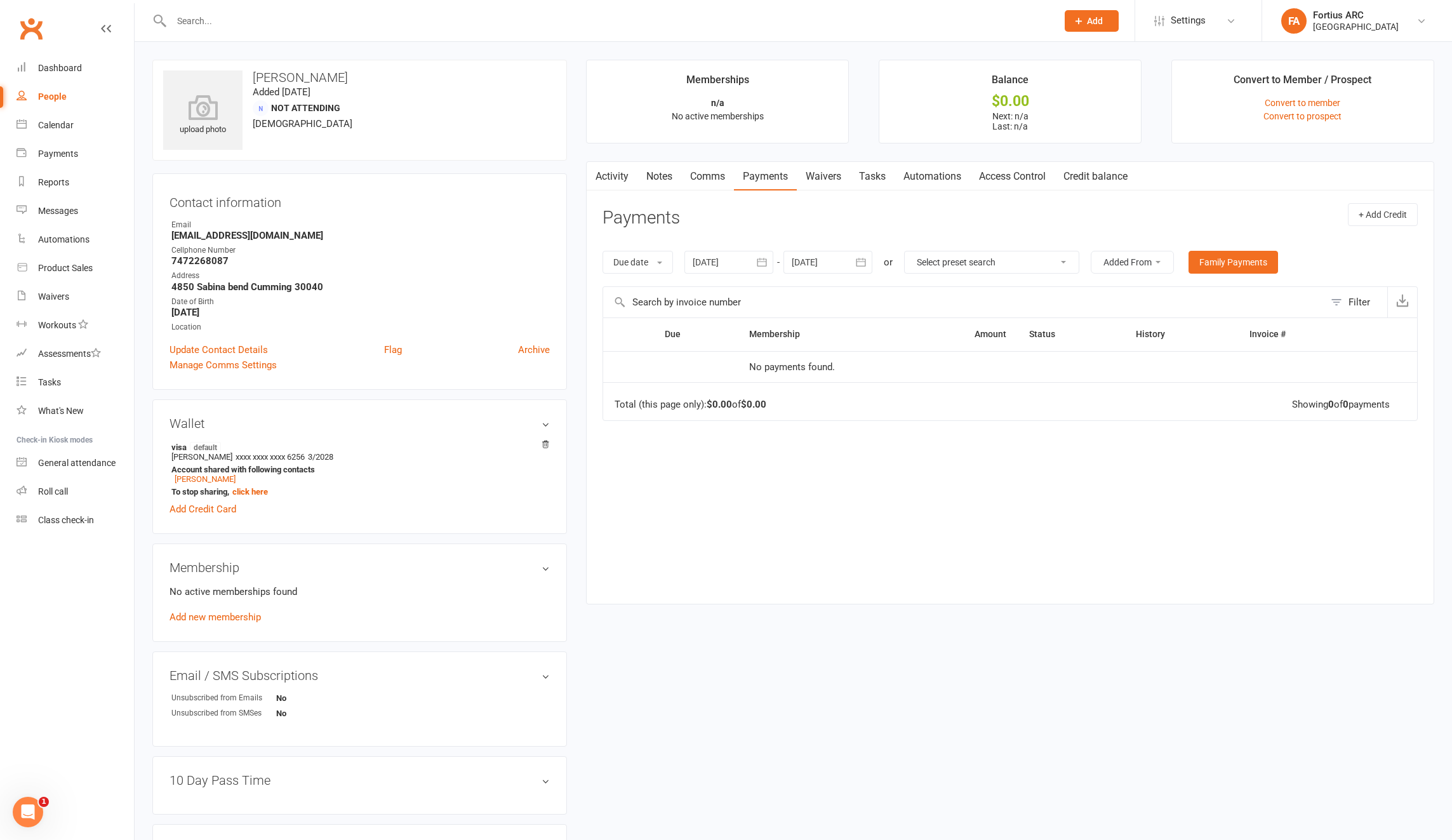
click at [726, 266] on div at bounding box center [728, 262] width 89 height 23
click at [752, 210] on header "Payments + Add Credit" at bounding box center [1010, 221] width 815 height 35
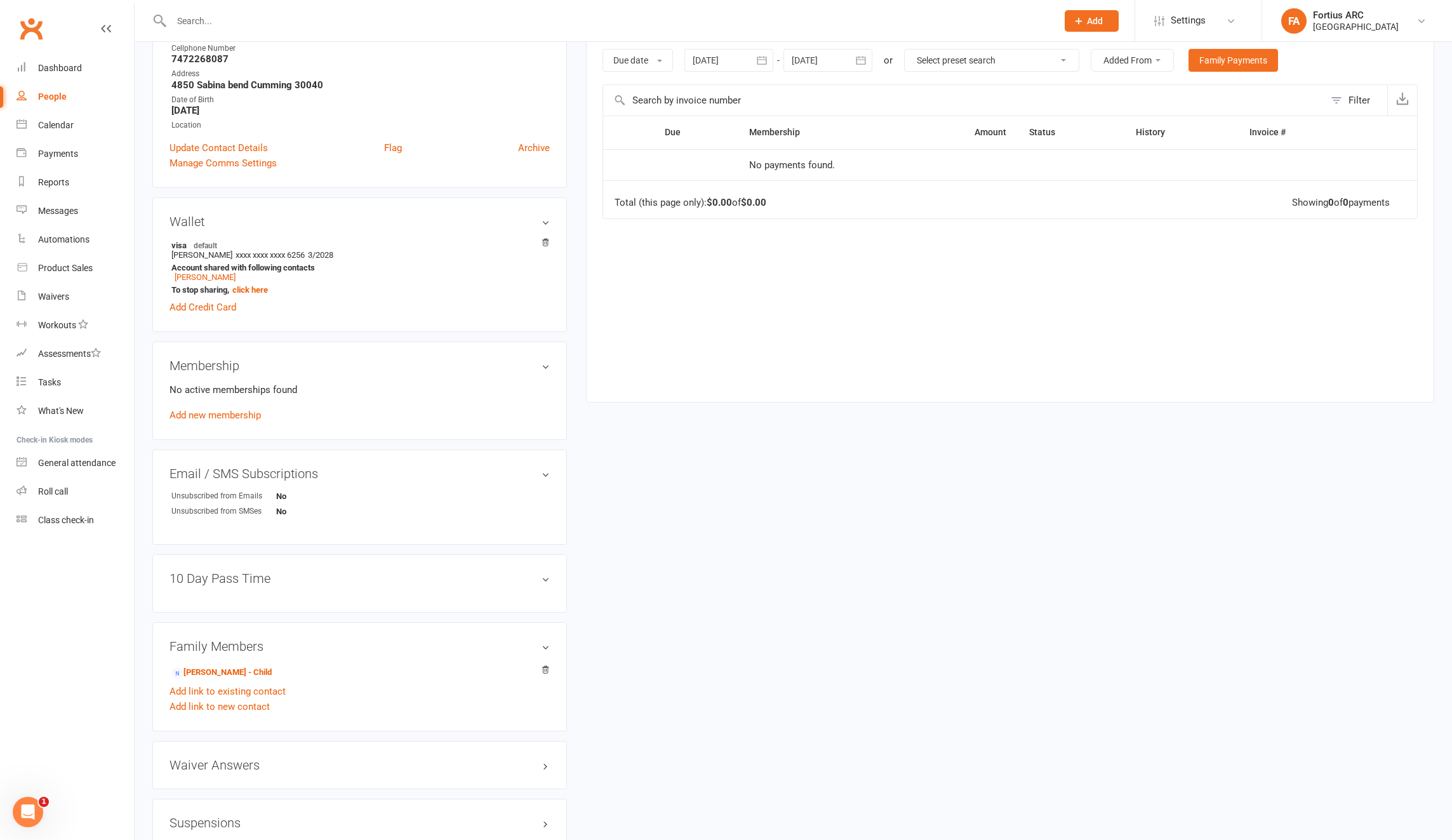
scroll to position [284, 0]
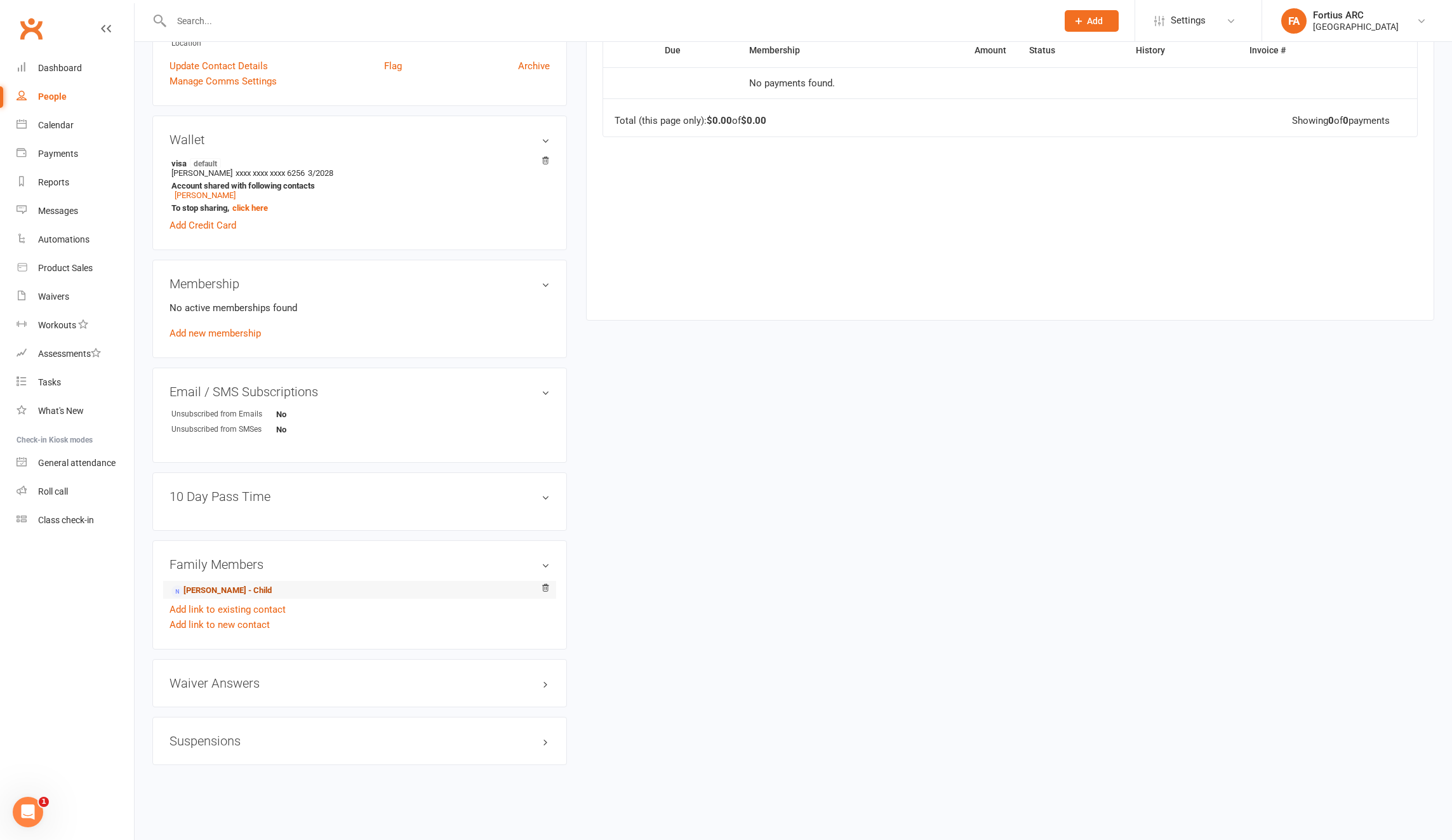
click at [236, 592] on link "[PERSON_NAME] - Child" at bounding box center [222, 590] width 100 height 13
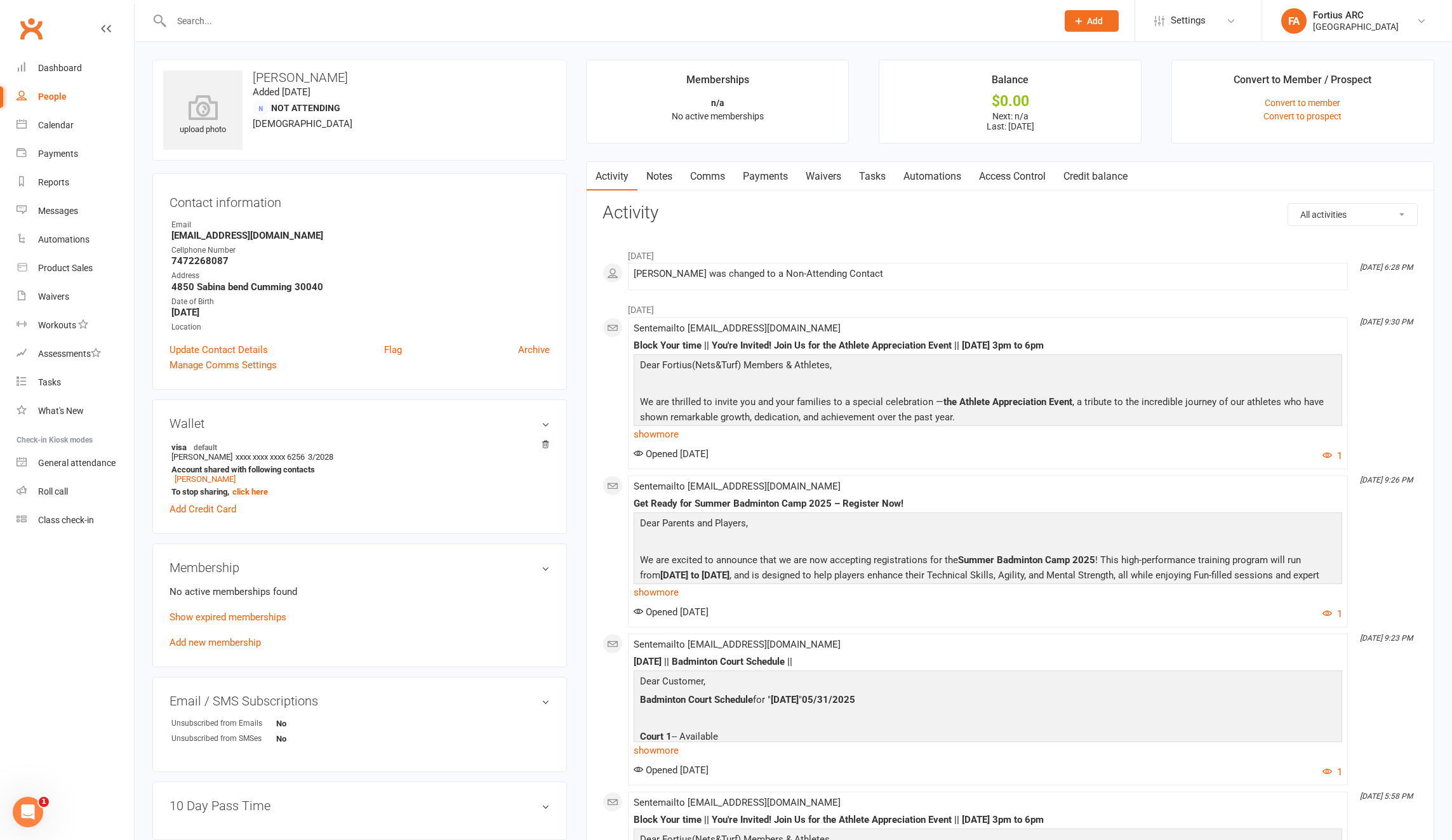
click at [783, 176] on link "Payments" at bounding box center [766, 177] width 63 height 29
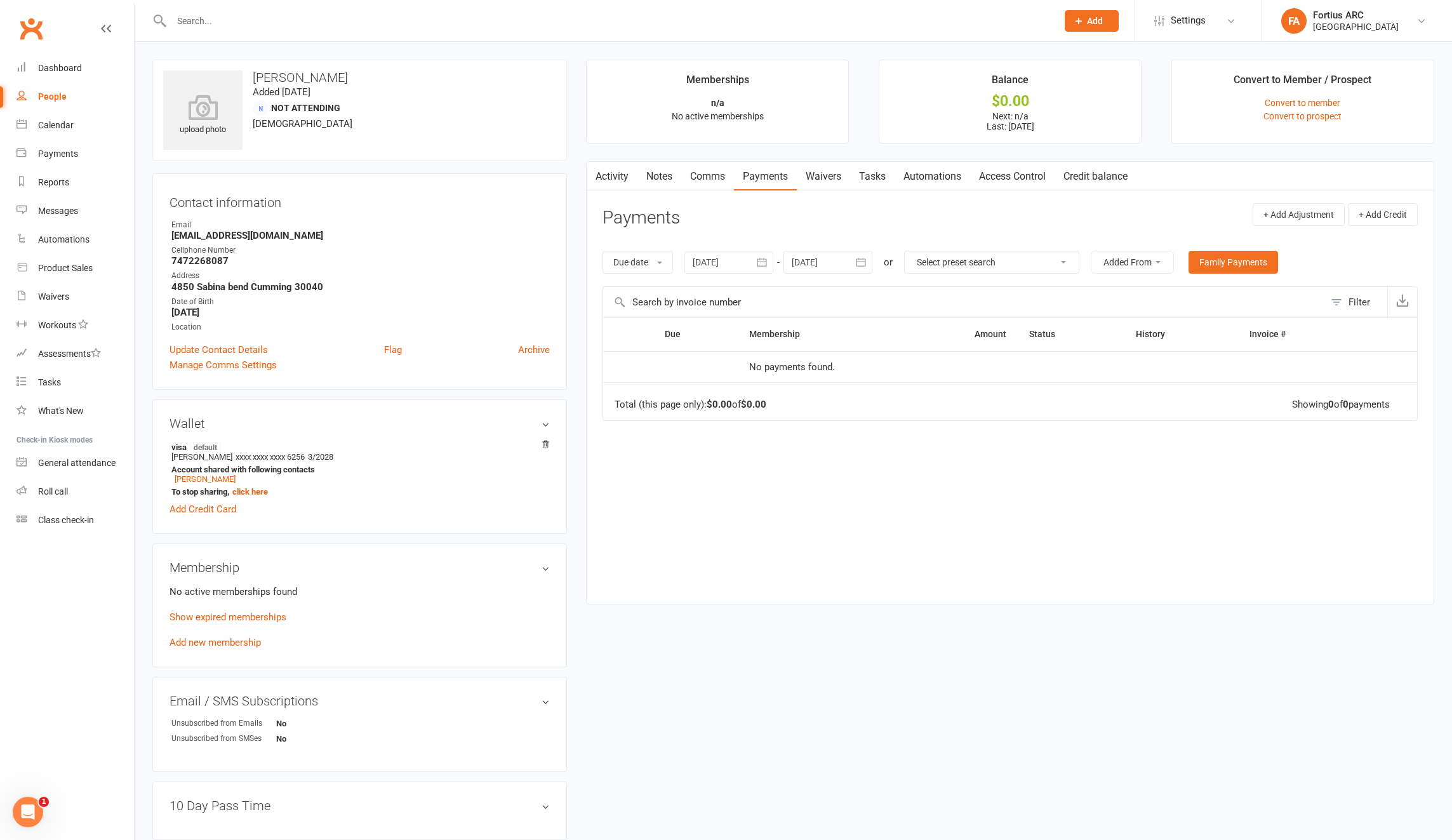
click at [280, 30] on div at bounding box center [600, 20] width 896 height 41
click at [271, 21] on input "text" at bounding box center [608, 20] width 881 height 18
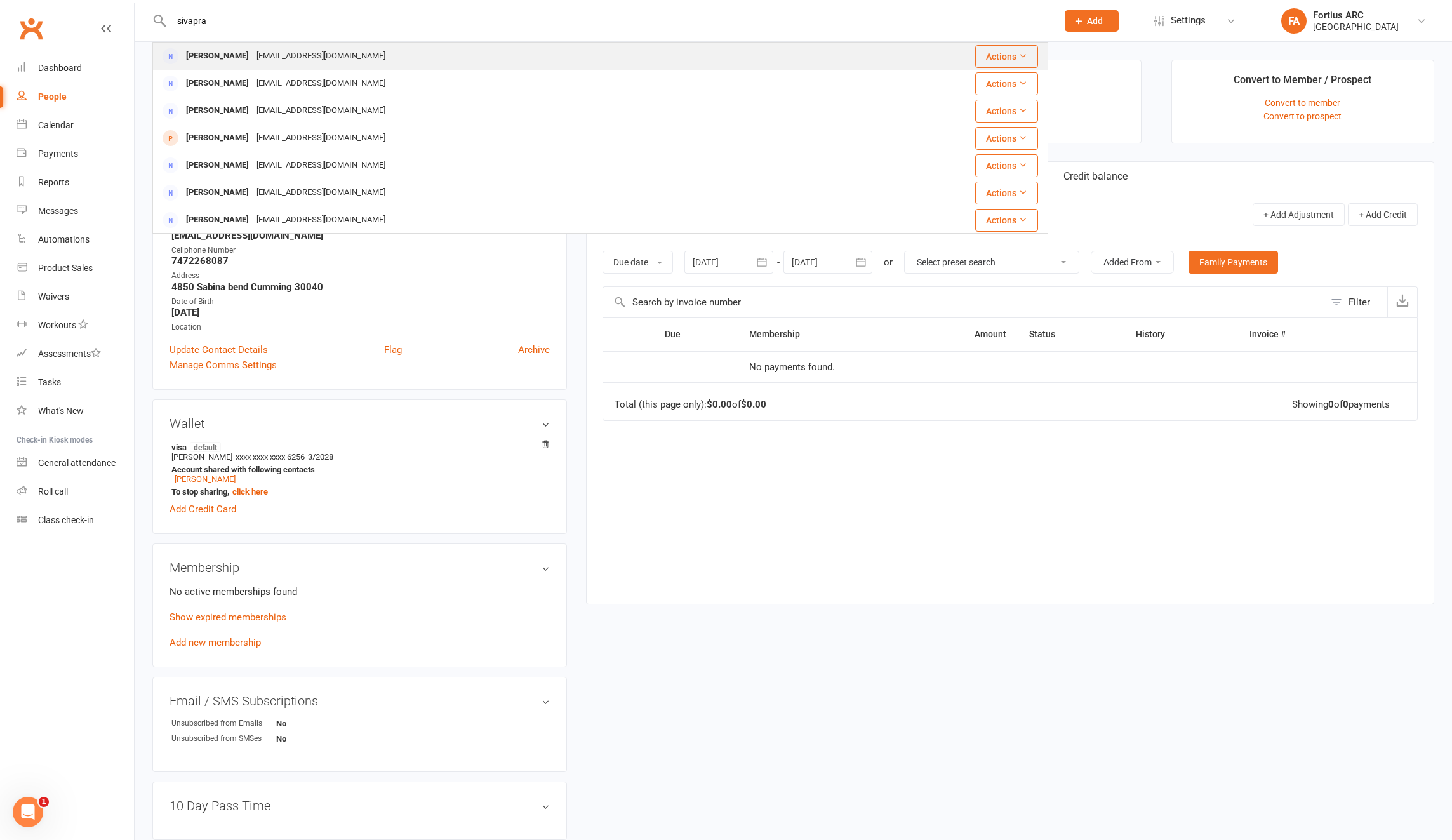
type input "sivapra"
click at [269, 58] on div "[EMAIL_ADDRESS][DOMAIN_NAME]" at bounding box center [320, 56] width 137 height 18
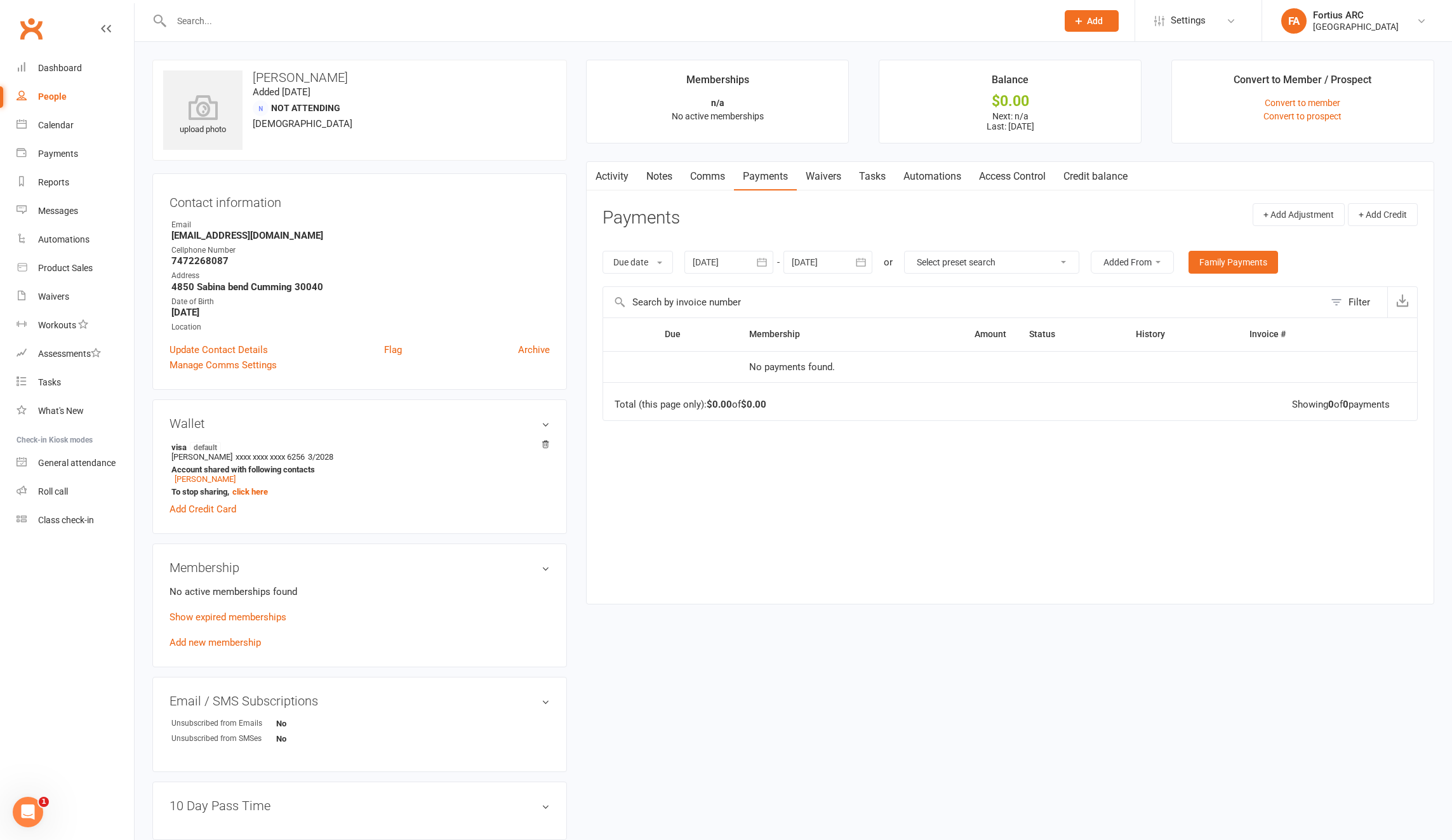
click at [736, 262] on div at bounding box center [728, 262] width 89 height 23
click at [708, 293] on icon "button" at bounding box center [704, 293] width 9 height 10
click at [793, 343] on span "01" at bounding box center [792, 341] width 10 height 10
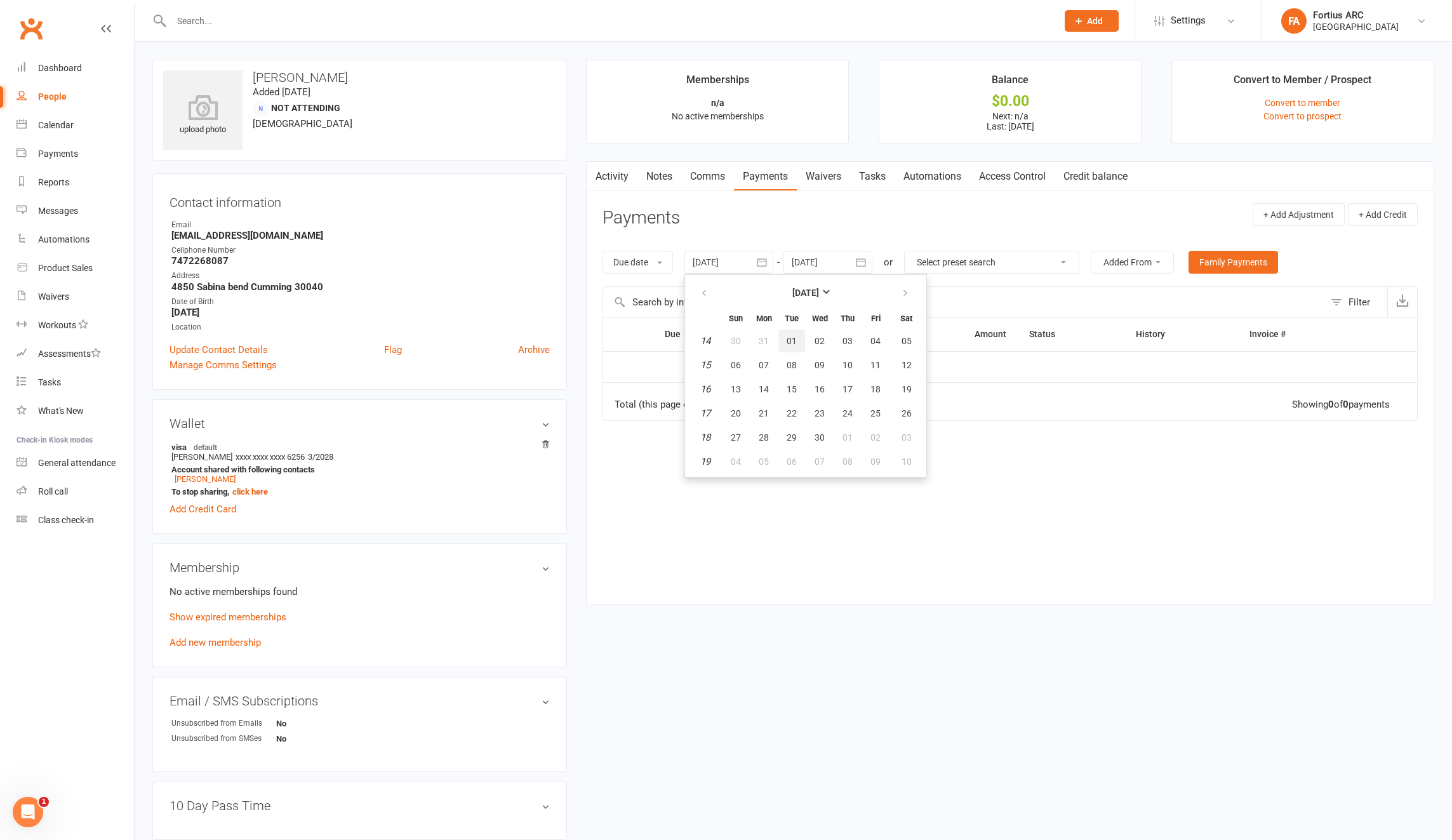
type input "[DATE]"
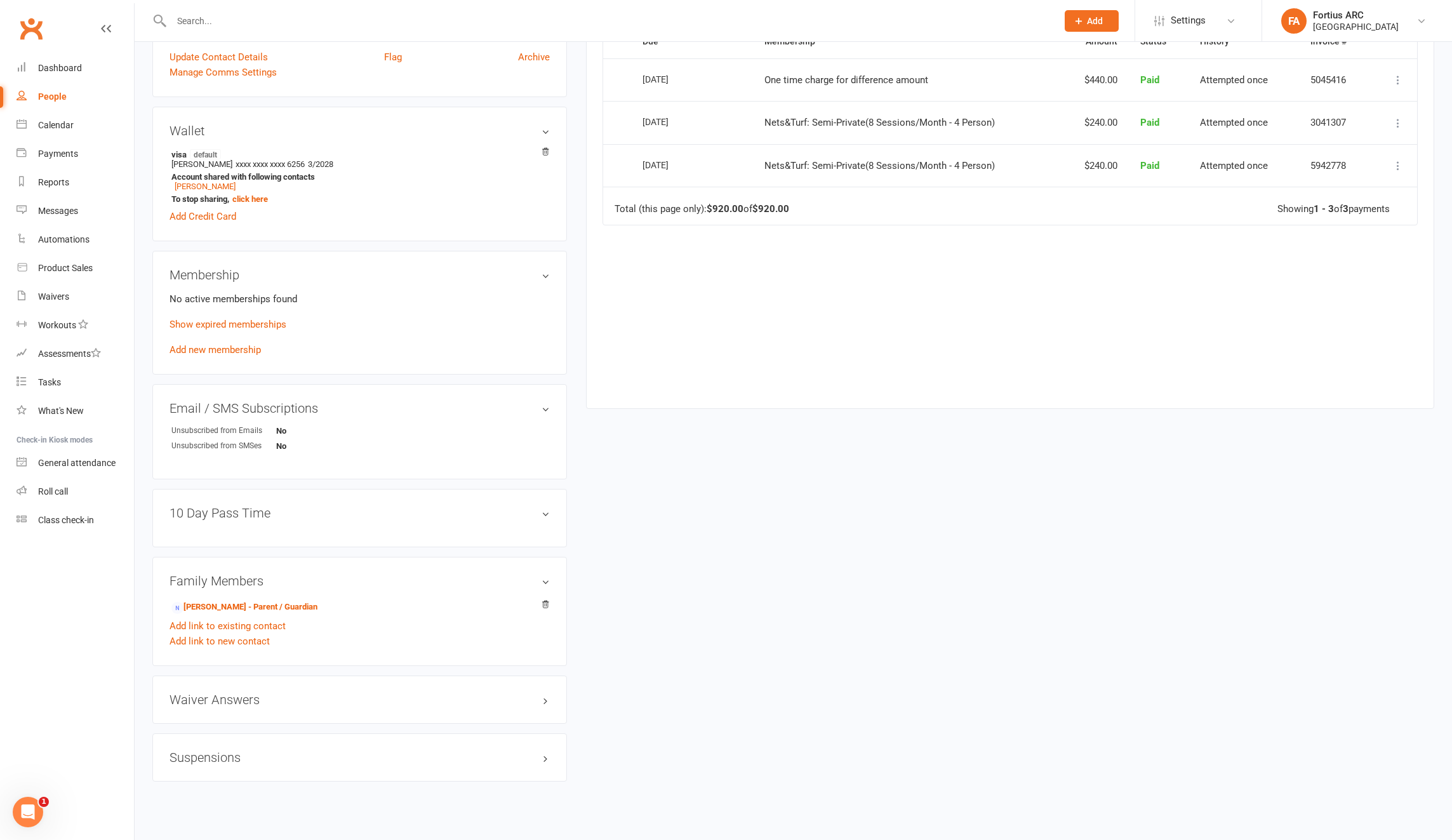
scroll to position [309, 0]
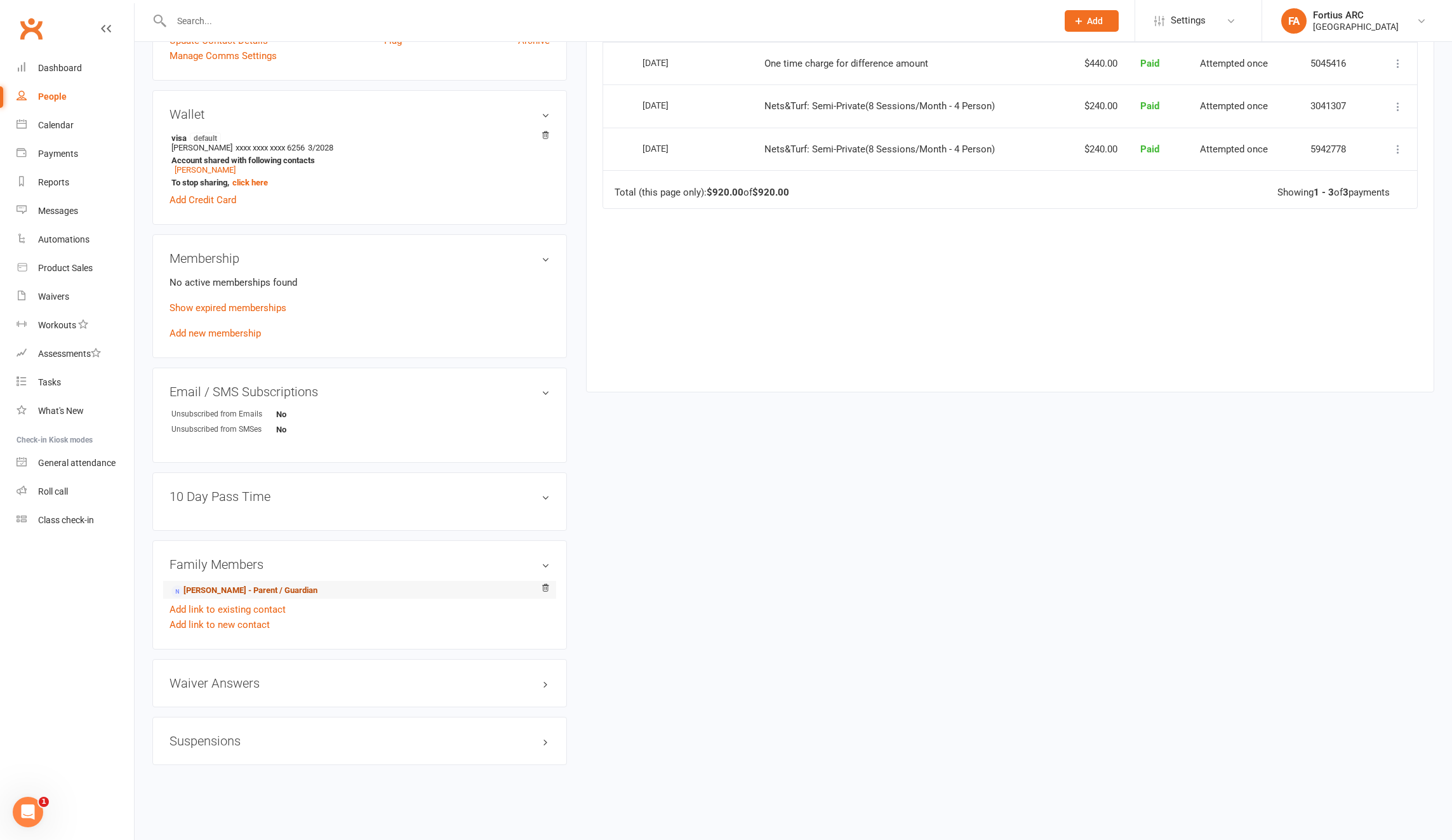
click at [240, 592] on link "[PERSON_NAME] - Parent / Guardian" at bounding box center [245, 590] width 146 height 13
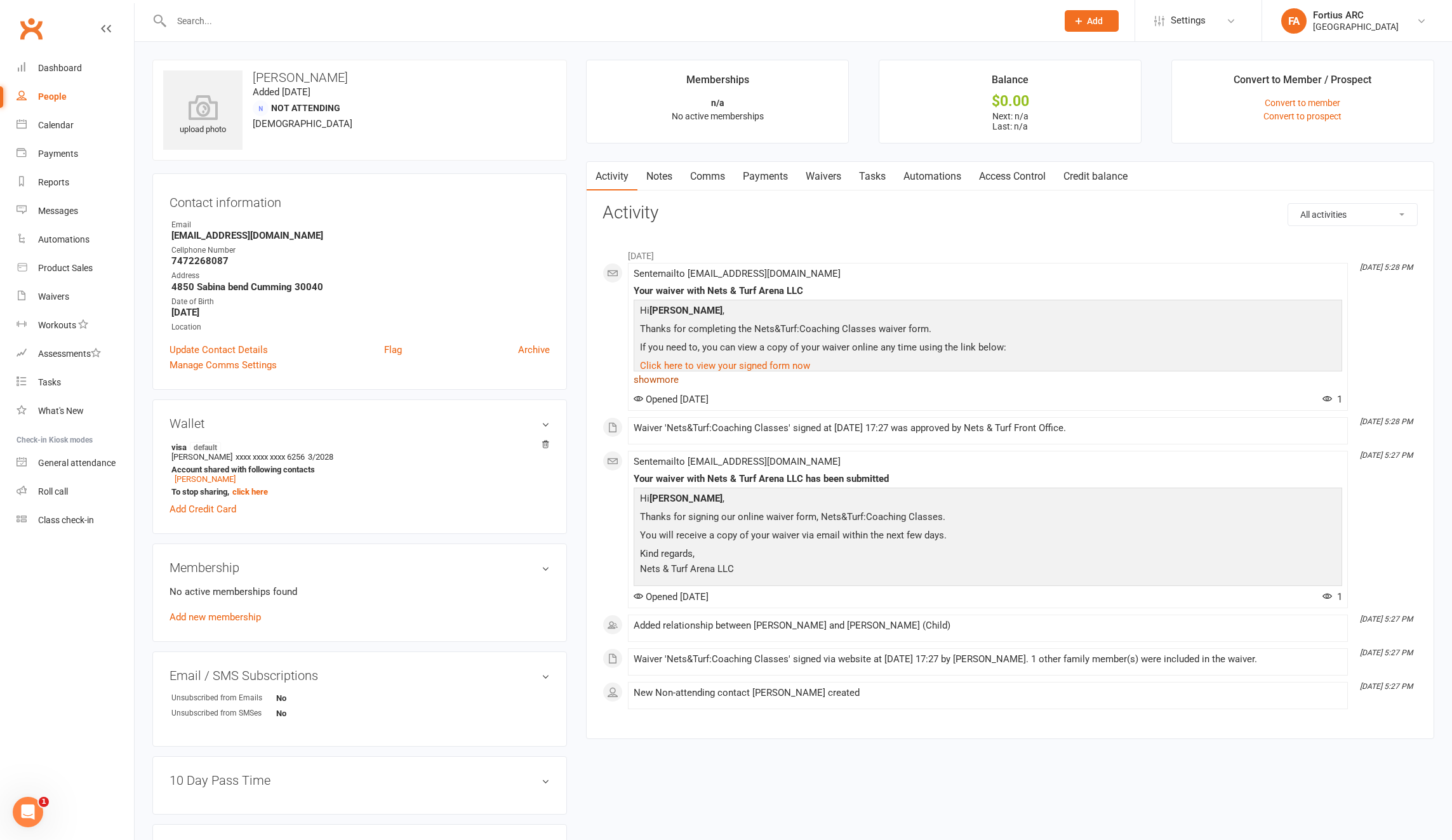
click at [669, 379] on link "show more" at bounding box center [988, 379] width 709 height 18
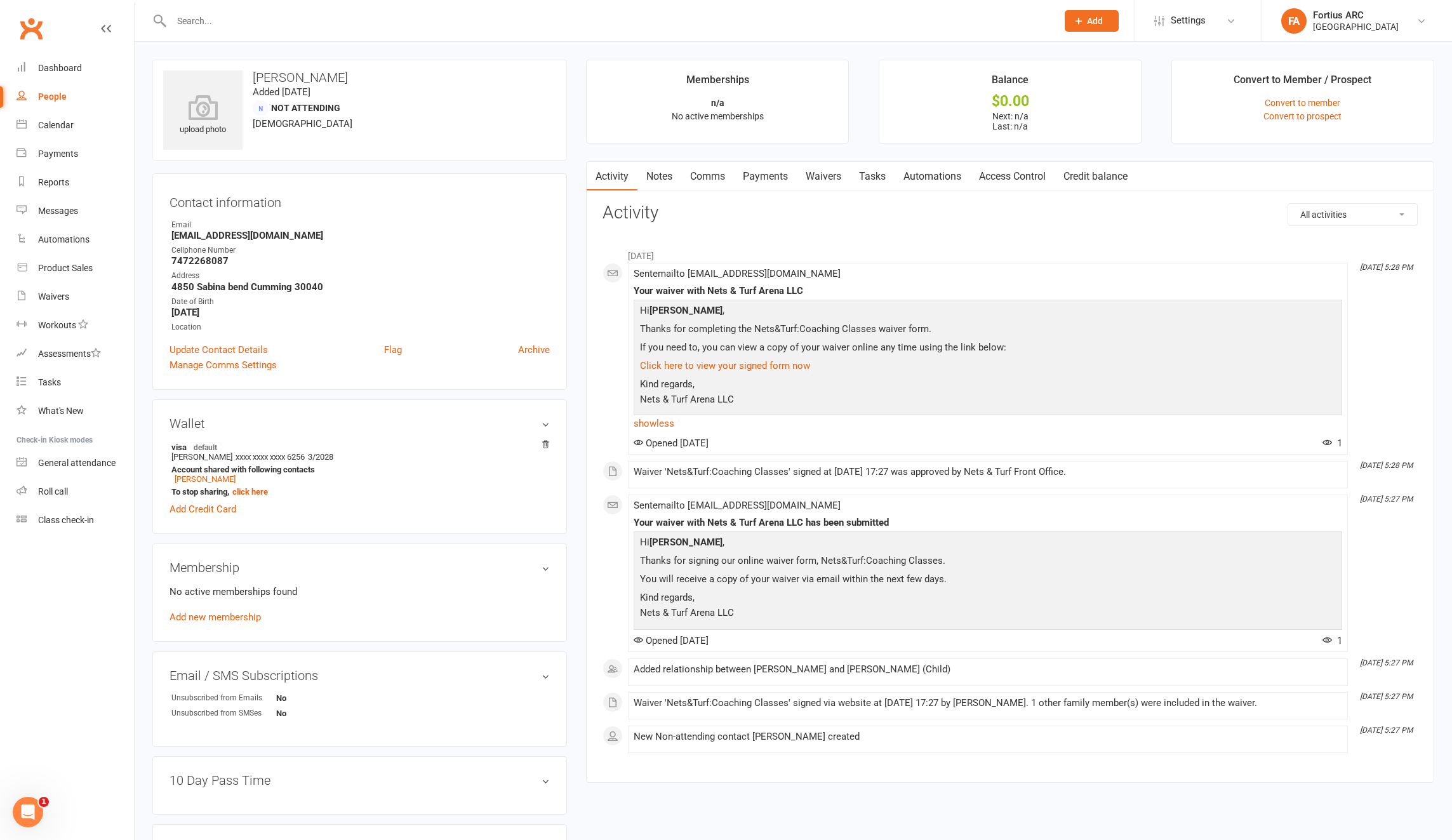
click at [790, 178] on link "Payments" at bounding box center [766, 177] width 63 height 29
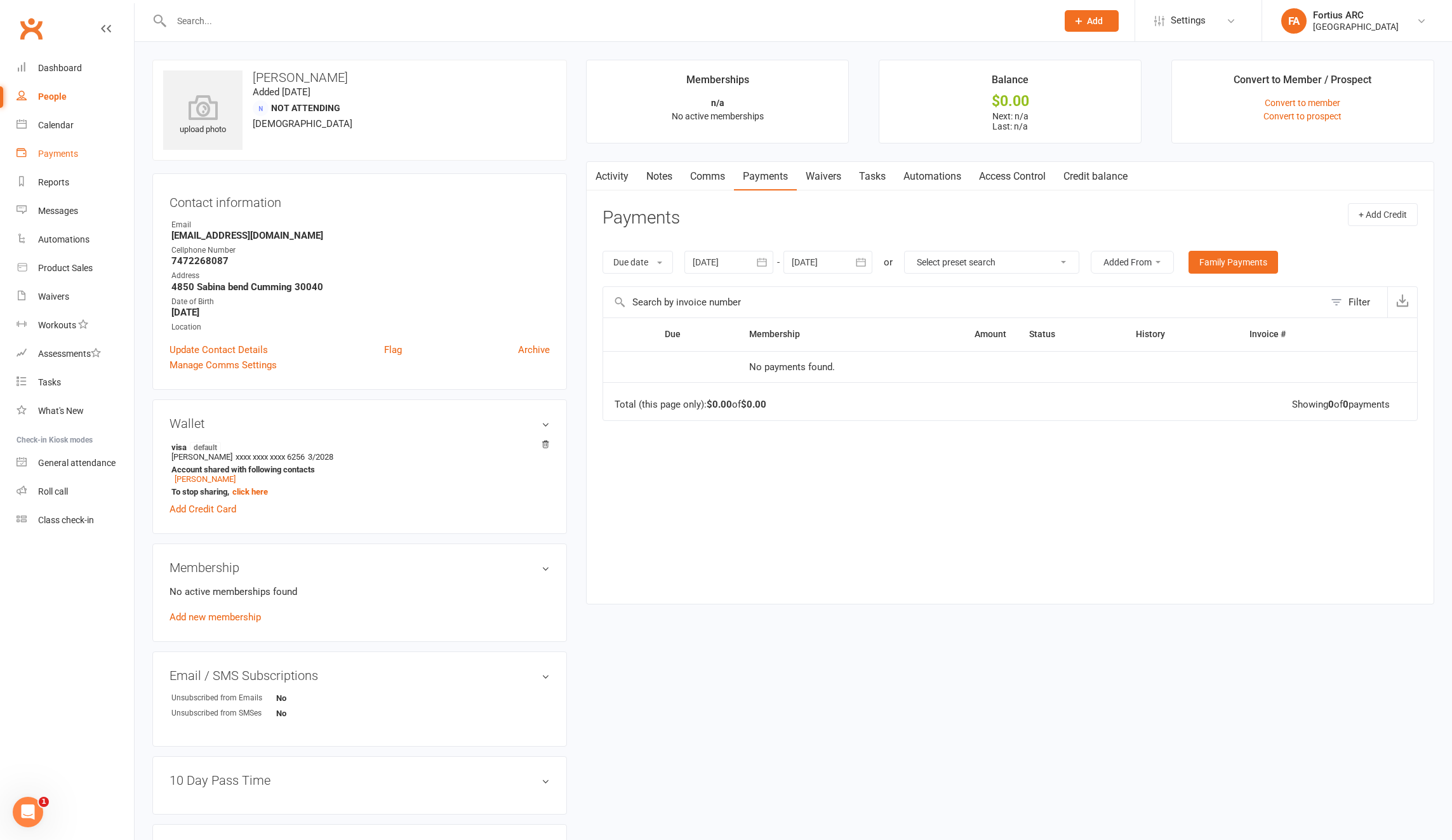
click at [64, 159] on link "Payments" at bounding box center [76, 154] width 118 height 29
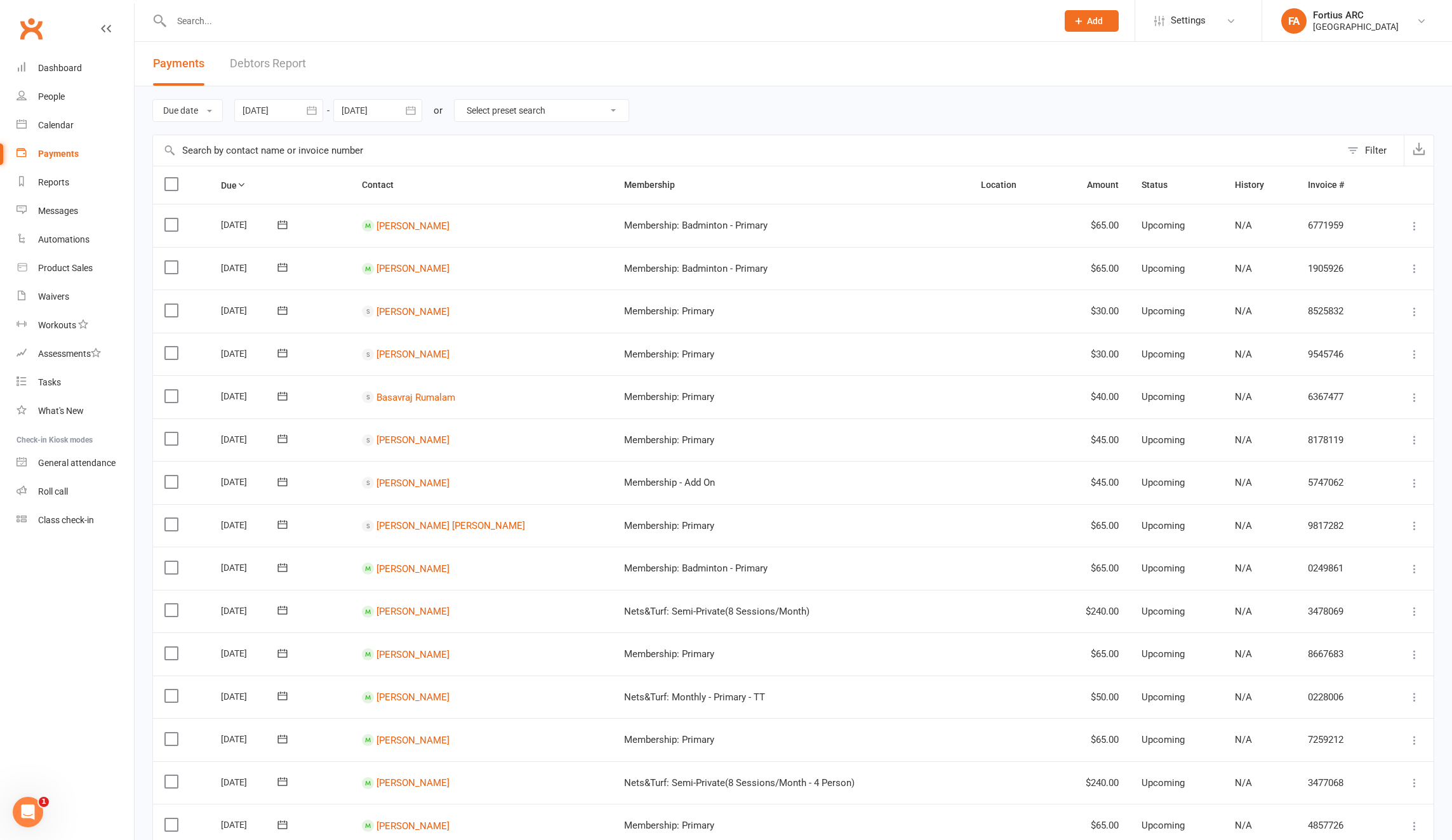
click at [247, 149] on input "text" at bounding box center [747, 150] width 1188 height 30
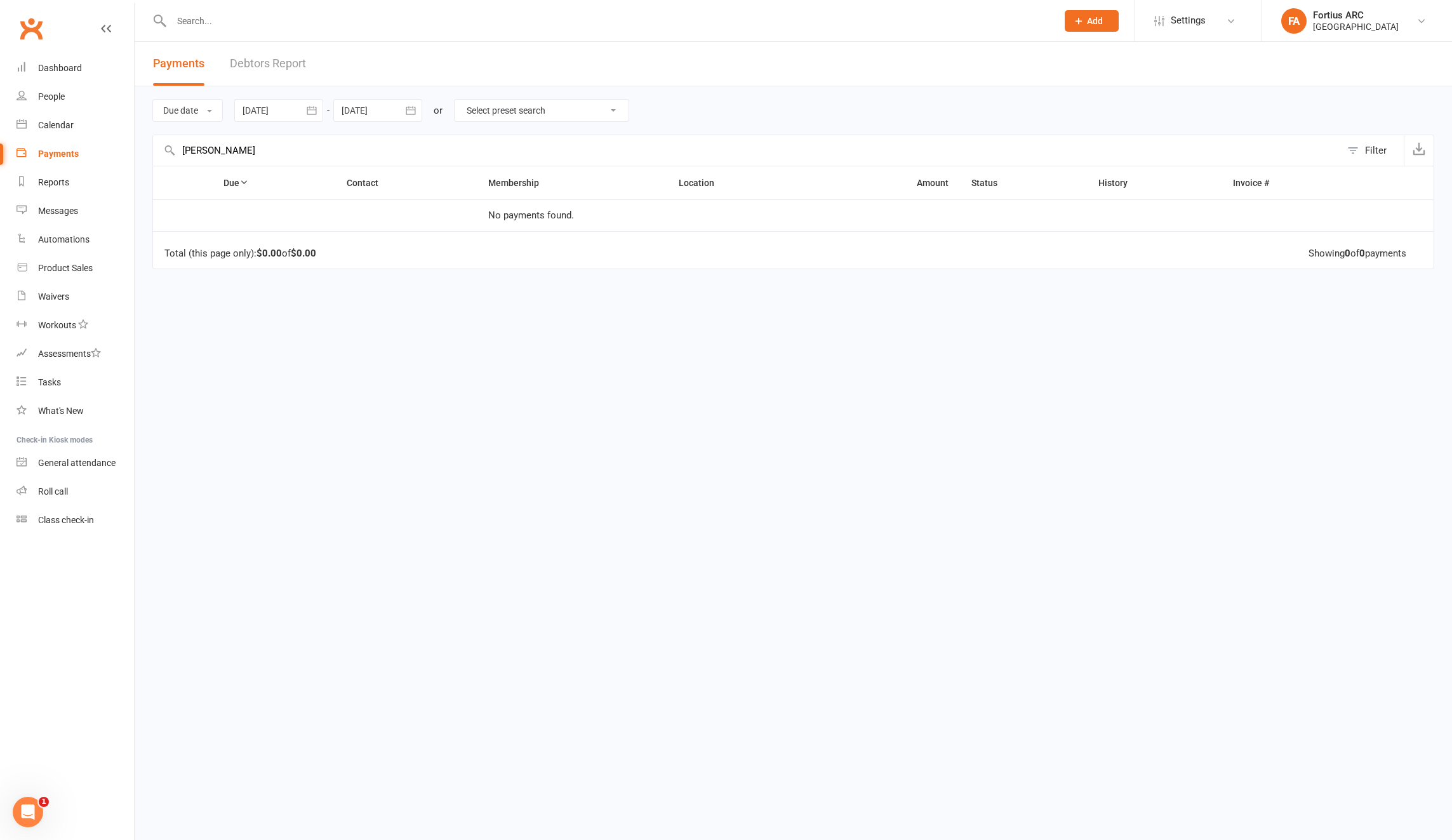
type input "[PERSON_NAME]"
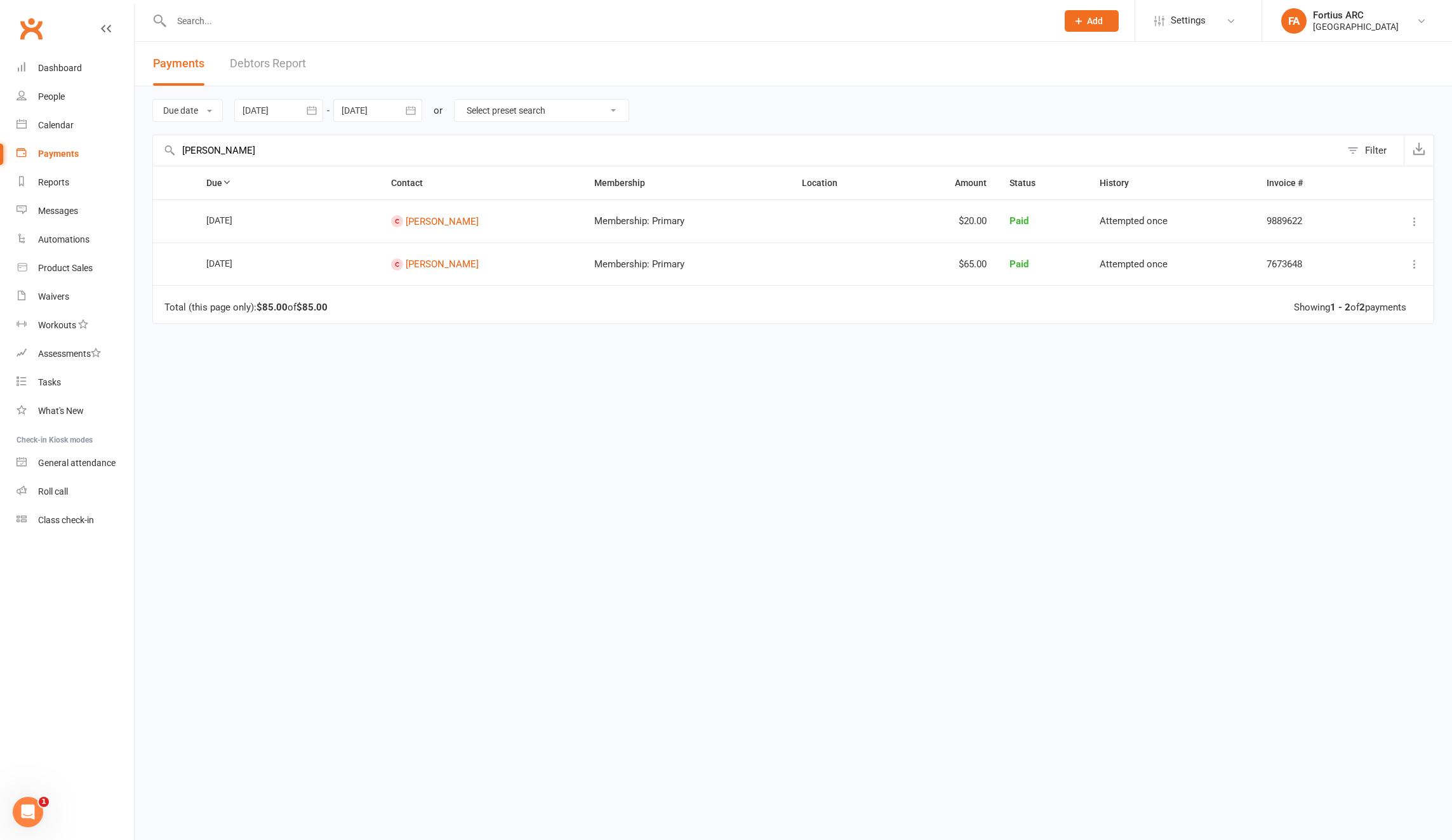
click at [191, 149] on input "[PERSON_NAME]" at bounding box center [747, 150] width 1188 height 30
drag, startPoint x: 219, startPoint y: 144, endPoint x: 156, endPoint y: 147, distance: 63.1
click at [156, 147] on input "[PERSON_NAME]" at bounding box center [747, 150] width 1188 height 30
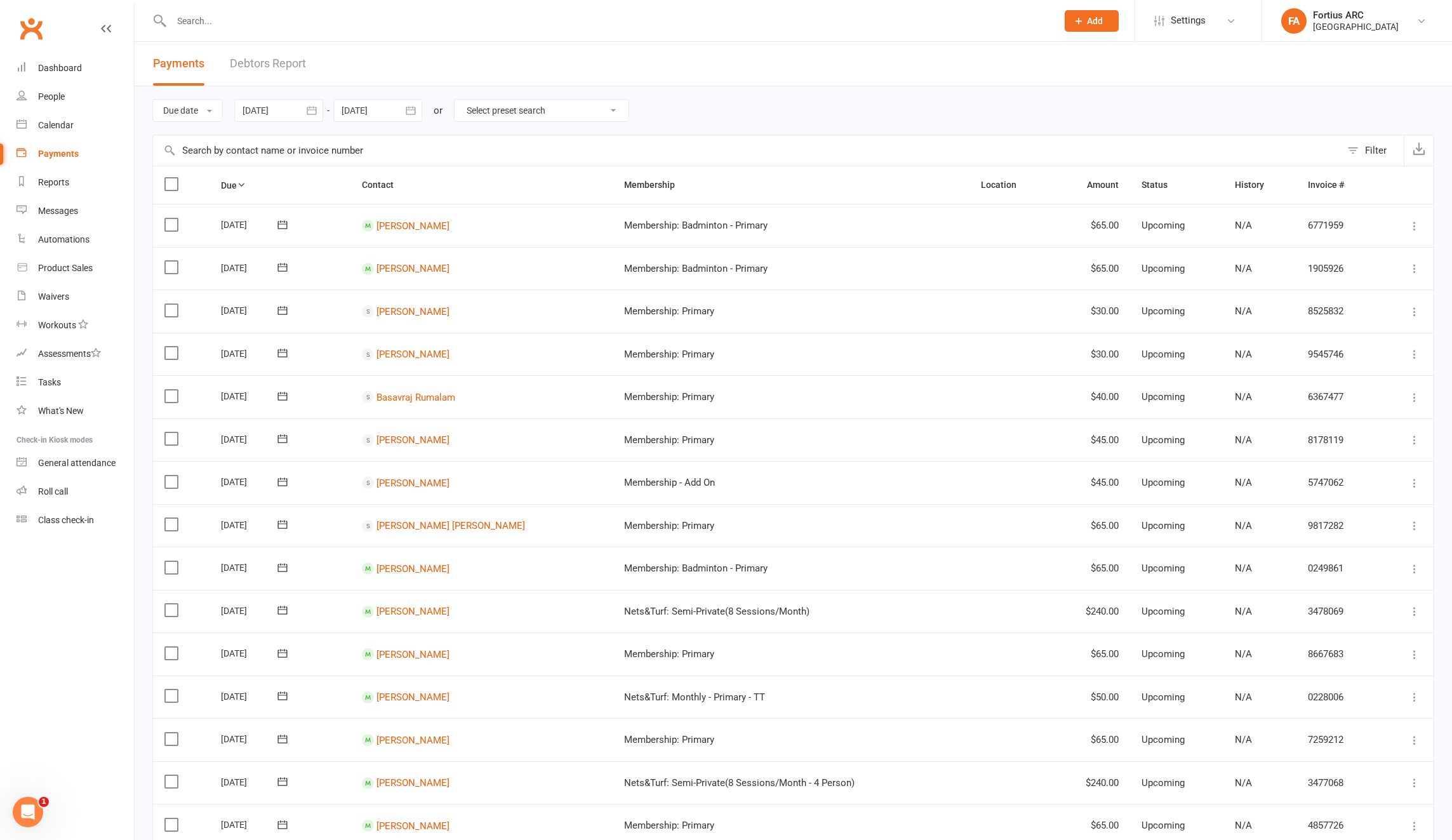
click at [222, 144] on input "text" at bounding box center [747, 150] width 1188 height 30
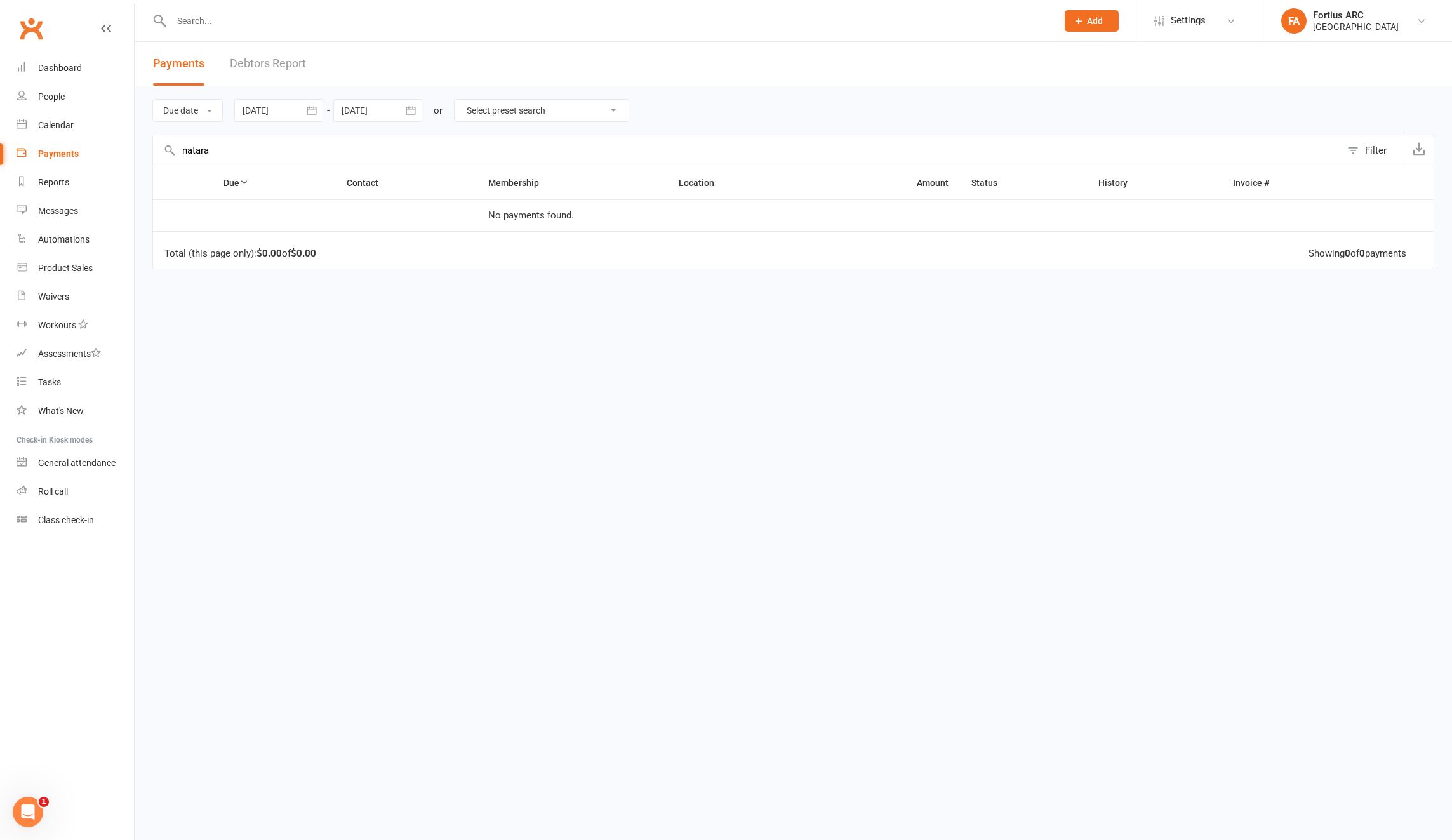
type input "natara"
click at [247, 111] on div at bounding box center [278, 110] width 89 height 23
drag, startPoint x: 346, startPoint y: 188, endPoint x: 290, endPoint y: 133, distance: 78.5
click at [290, 133] on table "[DATE] Sun Mon Tue Wed Thu Fri Sat 27 29 30 01 02 03 04 05 28 06 07 08 09 10 11…" at bounding box center [355, 224] width 236 height 197
click at [256, 140] on icon "button" at bounding box center [254, 141] width 9 height 10
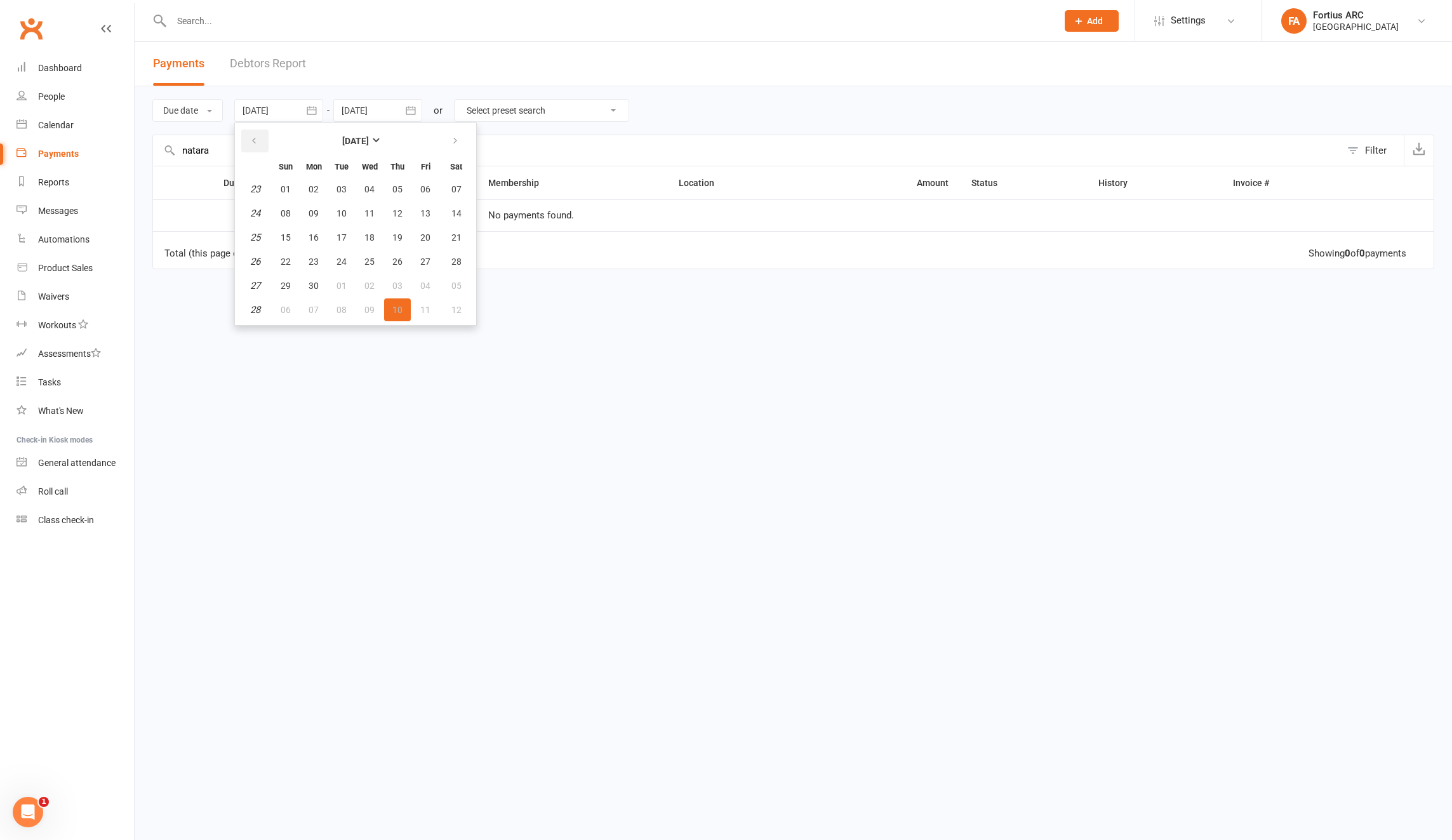
click at [253, 144] on icon "button" at bounding box center [254, 141] width 9 height 10
click at [393, 190] on button "01" at bounding box center [398, 189] width 27 height 23
type input "[DATE]"
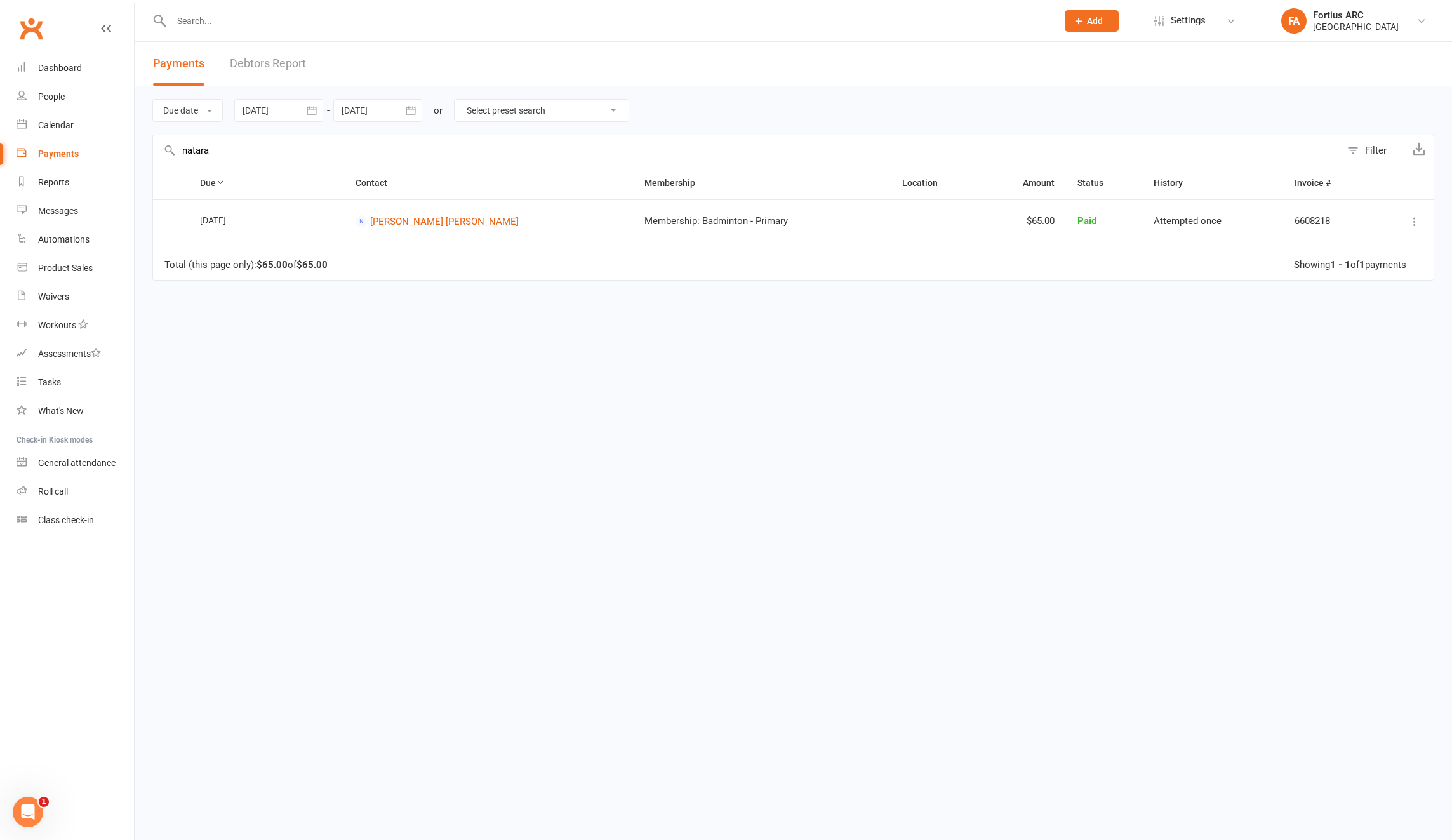
click at [198, 156] on input "natara" at bounding box center [747, 150] width 1188 height 30
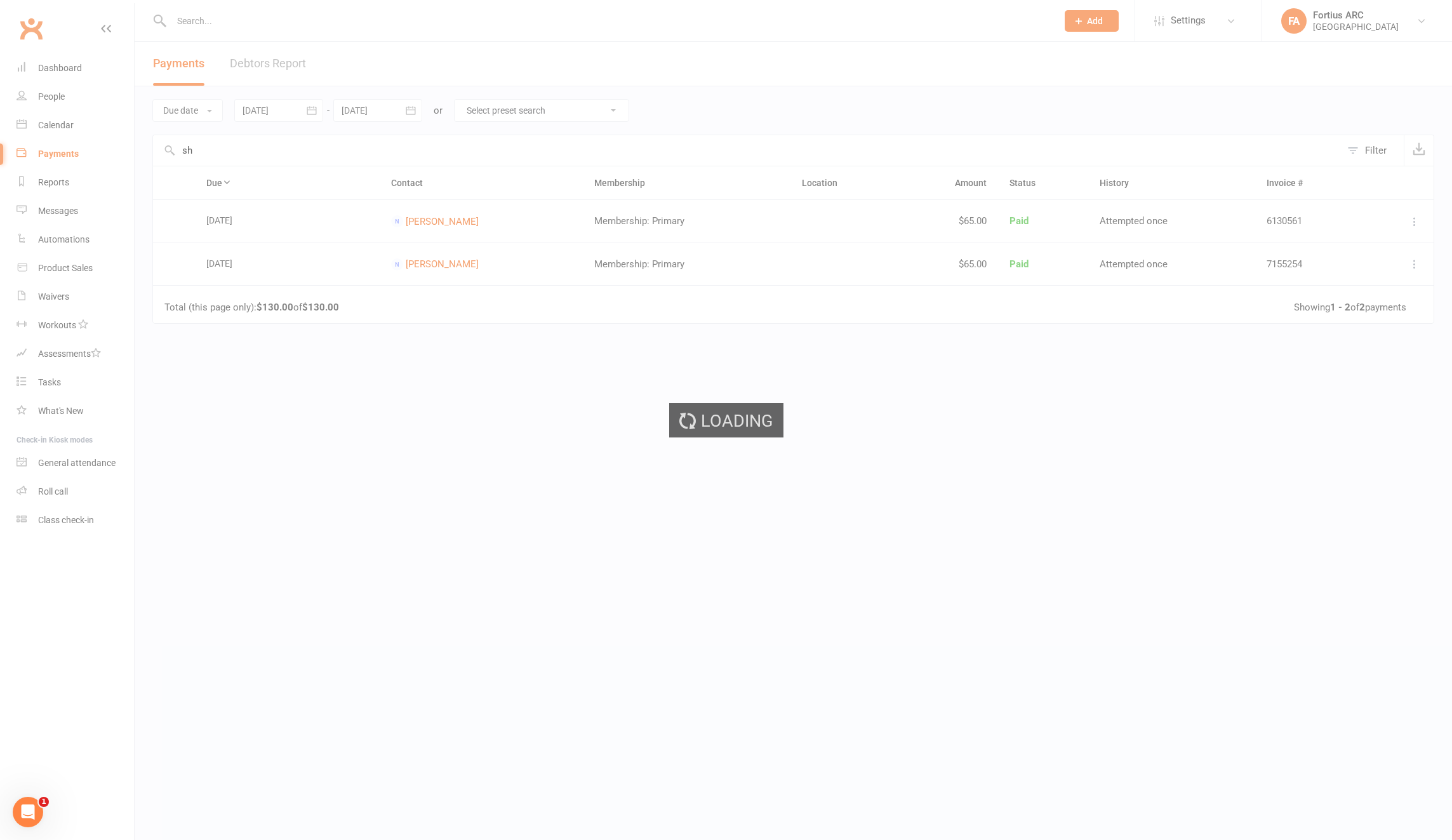
type input "s"
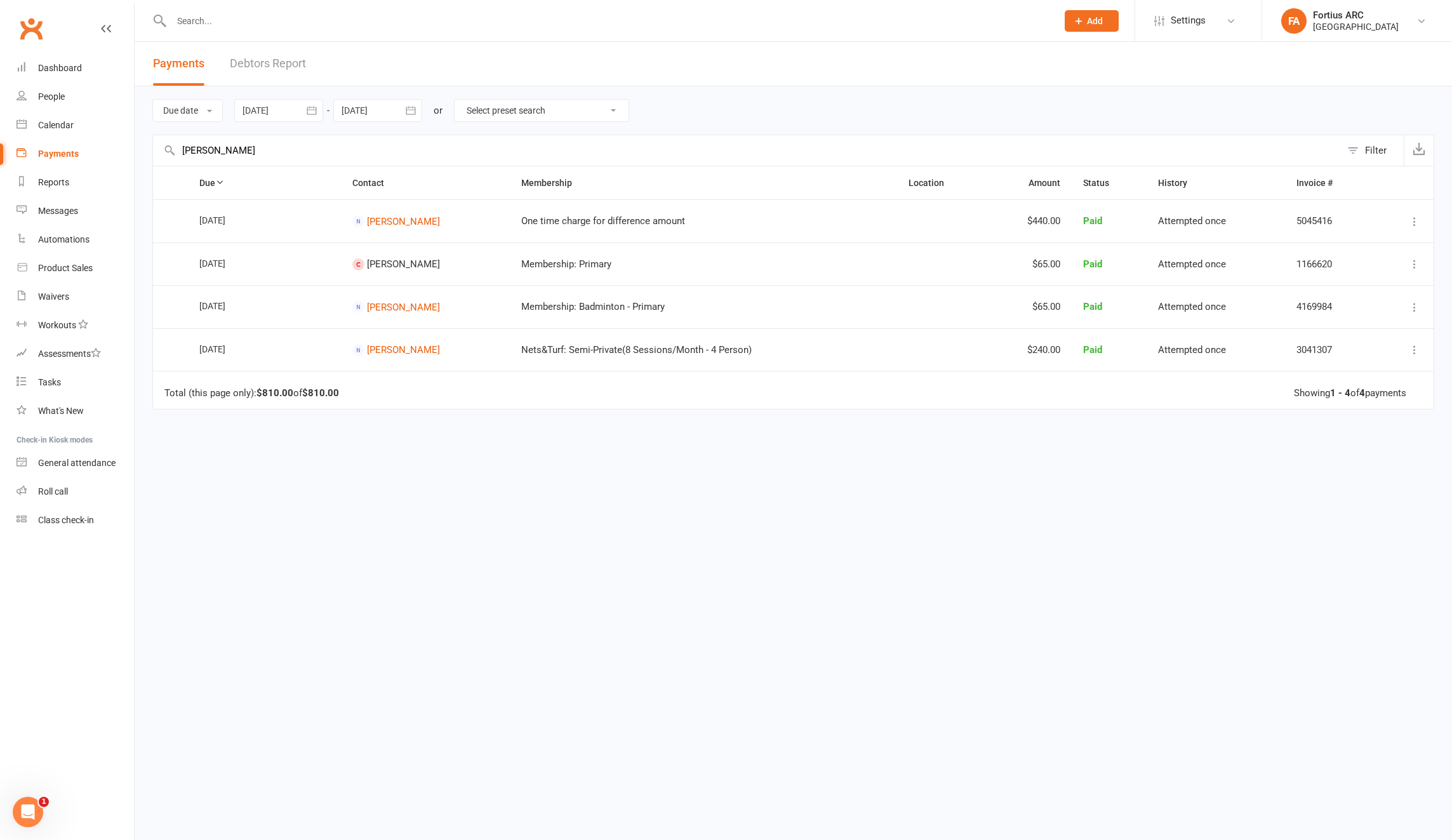
type input "[PERSON_NAME]"
